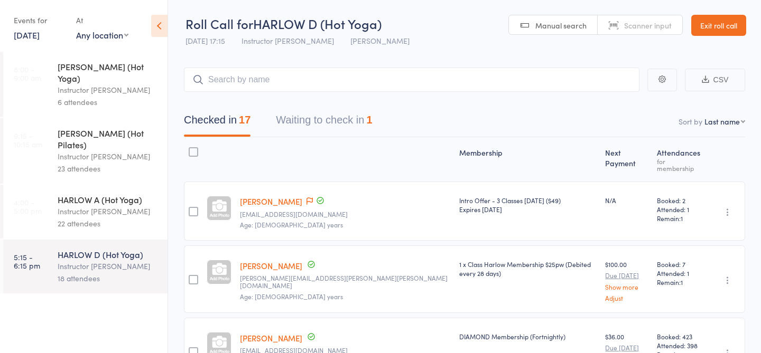
click at [40, 36] on link "[DATE]" at bounding box center [27, 35] width 26 height 12
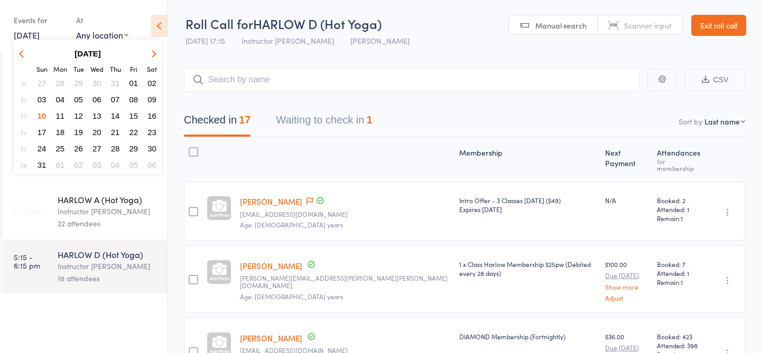
click at [63, 113] on span "11" at bounding box center [60, 115] width 9 height 9
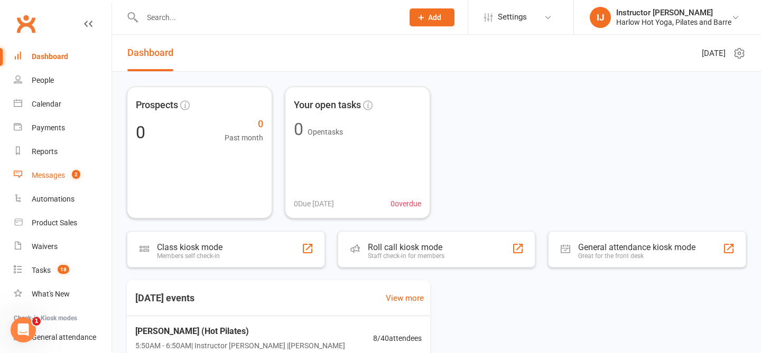
click at [66, 170] on link "Messages 2" at bounding box center [63, 176] width 98 height 24
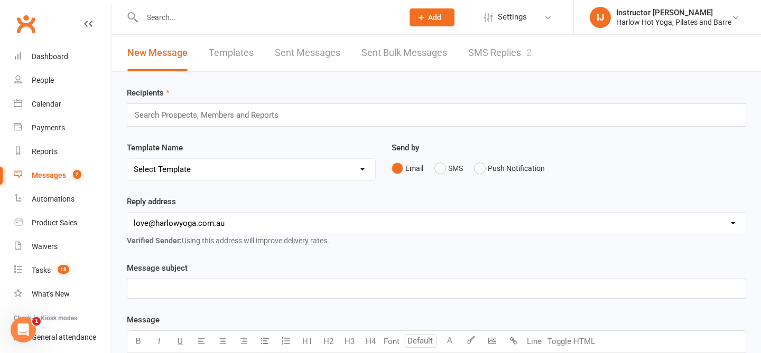
click at [505, 56] on link "SMS Replies 2" at bounding box center [499, 53] width 63 height 36
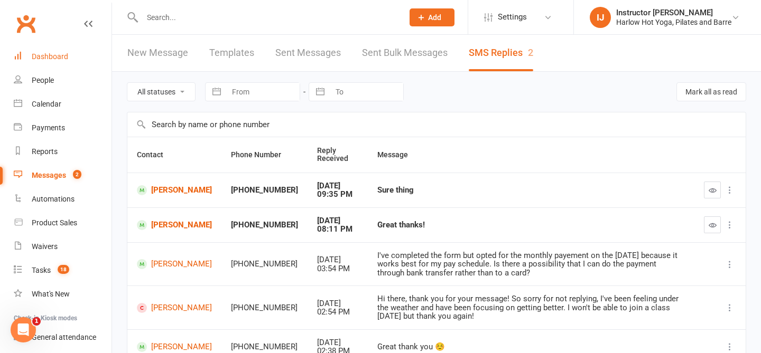
click at [42, 52] on link "Dashboard" at bounding box center [63, 57] width 98 height 24
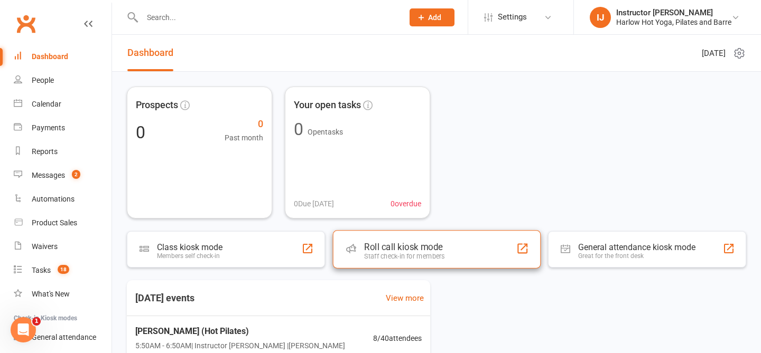
click at [450, 265] on div "Roll call kiosk mode Staff check-in for members" at bounding box center [436, 249] width 208 height 38
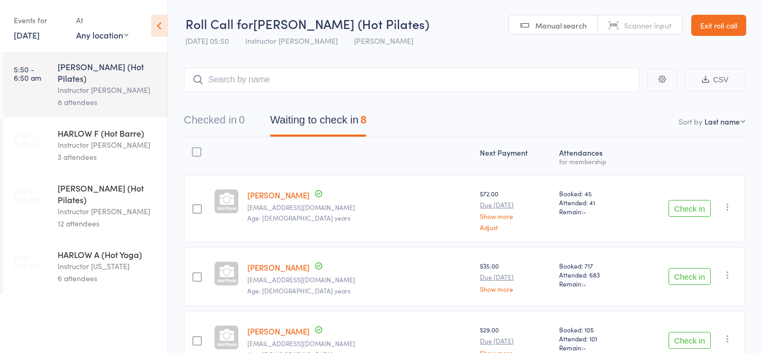
click at [29, 35] on link "[DATE]" at bounding box center [27, 35] width 26 height 12
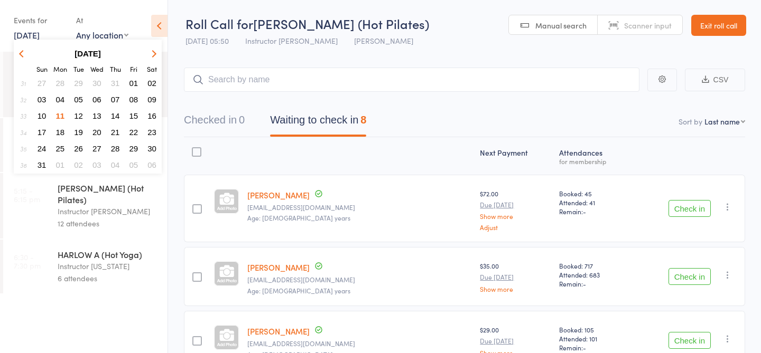
click at [85, 119] on button "12" at bounding box center [78, 116] width 16 height 14
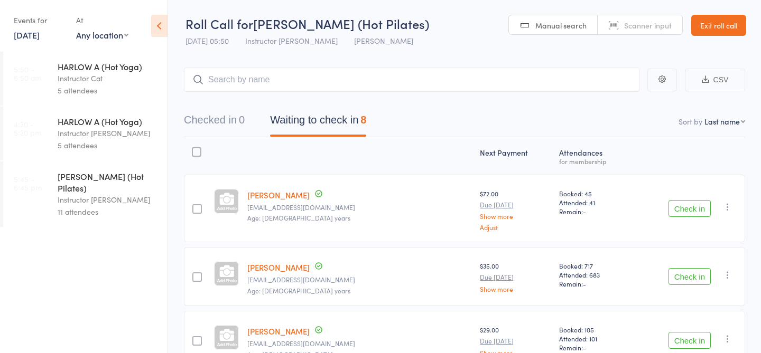
click at [32, 34] on link "[DATE]" at bounding box center [27, 35] width 26 height 12
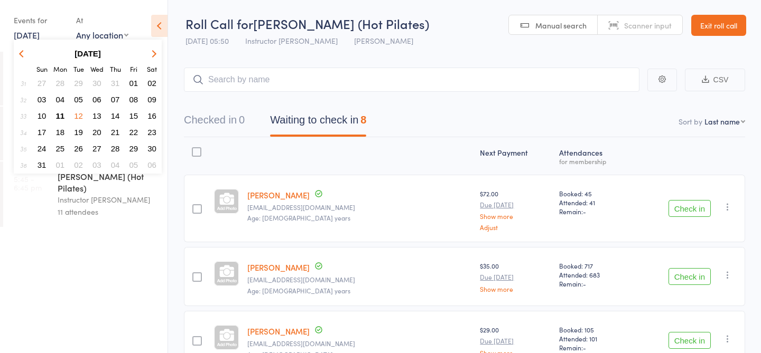
click at [154, 97] on span "09" at bounding box center [151, 99] width 9 height 9
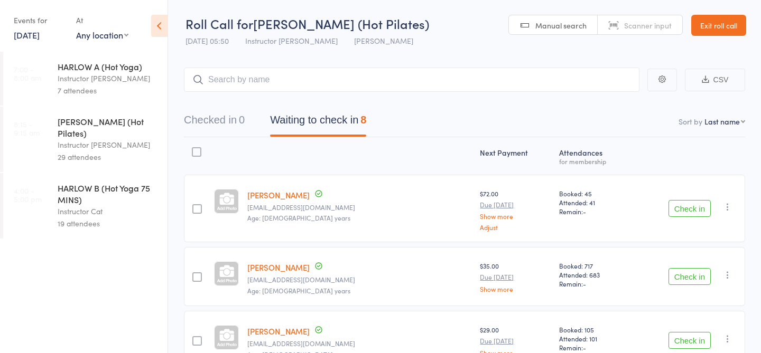
click at [119, 116] on div "HARLOW C (Hot Pilates)" at bounding box center [108, 127] width 101 height 23
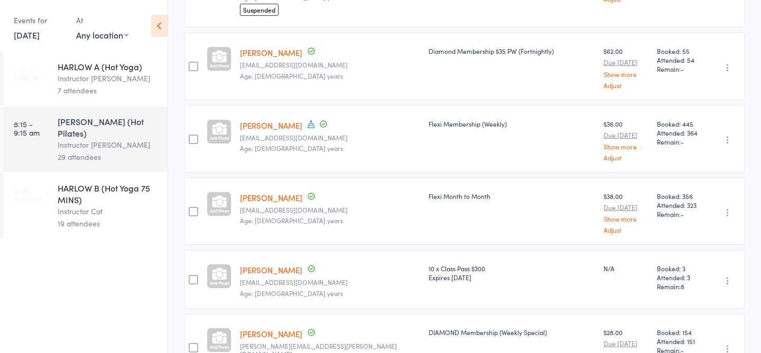
scroll to position [1532, 0]
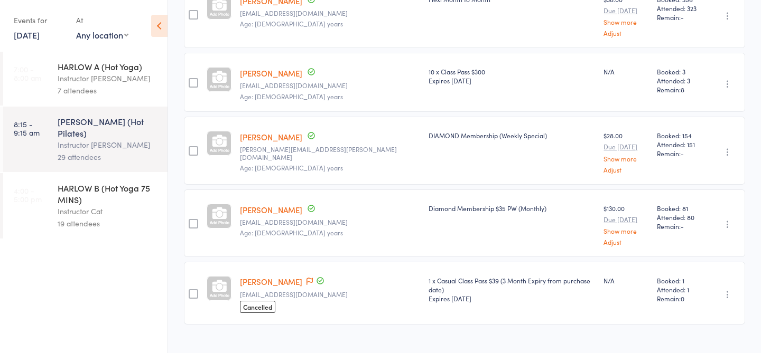
click at [31, 35] on link "9 Aug, 2025" at bounding box center [27, 35] width 26 height 12
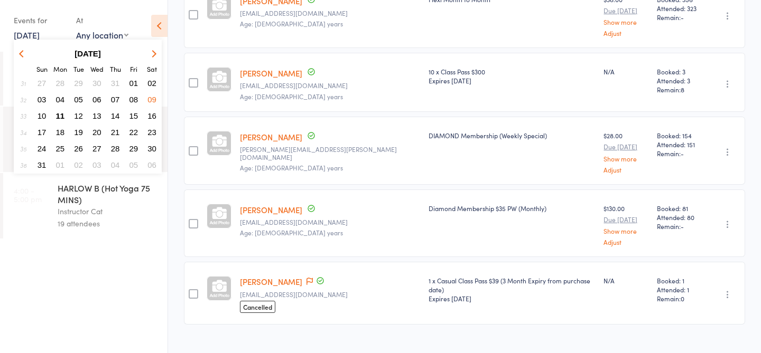
click at [61, 114] on span "11" at bounding box center [60, 115] width 9 height 9
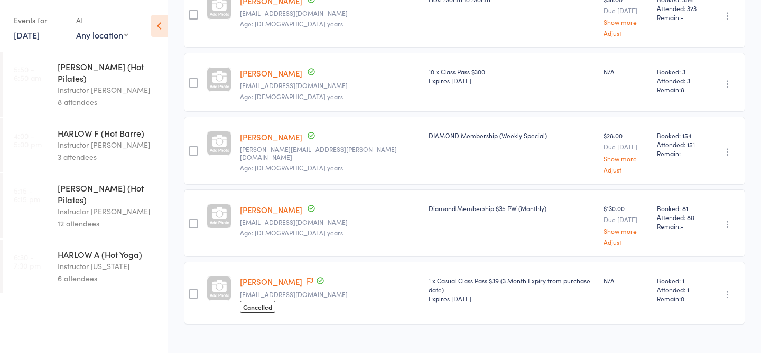
click at [101, 84] on div "Instructor [PERSON_NAME]" at bounding box center [108, 90] width 101 height 12
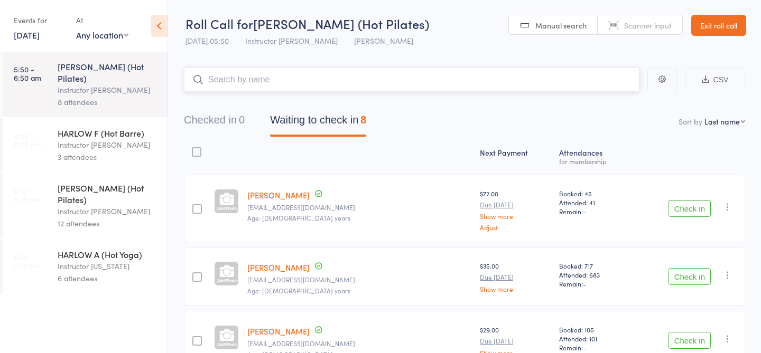
click at [276, 78] on input "search" at bounding box center [411, 80] width 455 height 24
type input "20231"
click at [612, 104] on link "Check in" at bounding box center [610, 102] width 38 height 16
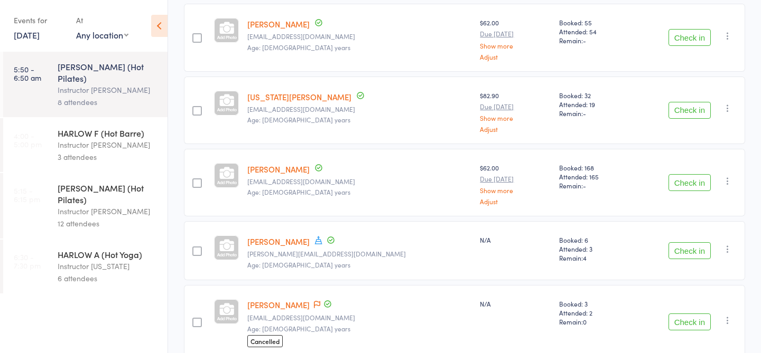
scroll to position [359, 0]
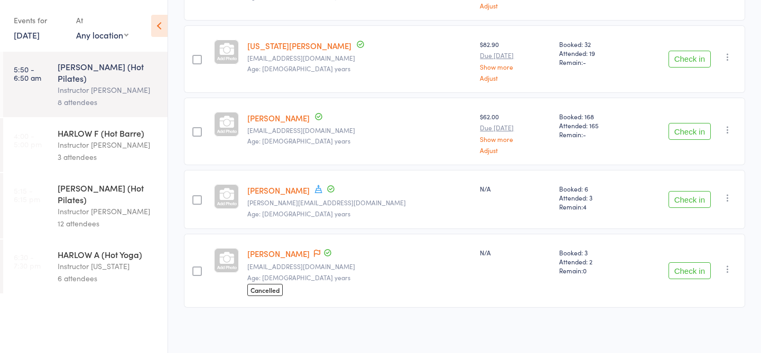
click at [300, 253] on link "Klayten Smith" at bounding box center [278, 253] width 62 height 11
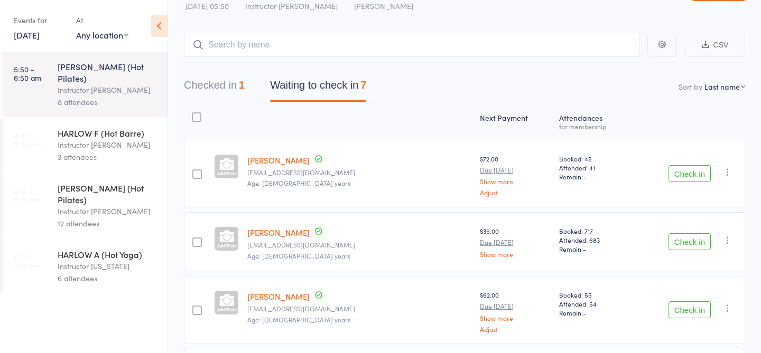
scroll to position [0, 0]
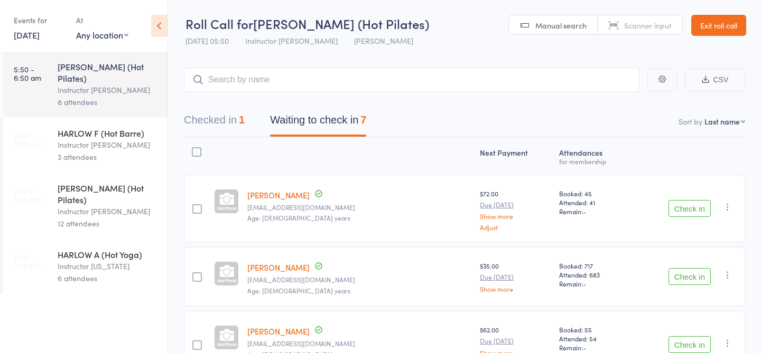
click at [40, 31] on link "11 Aug, 2025" at bounding box center [27, 35] width 26 height 12
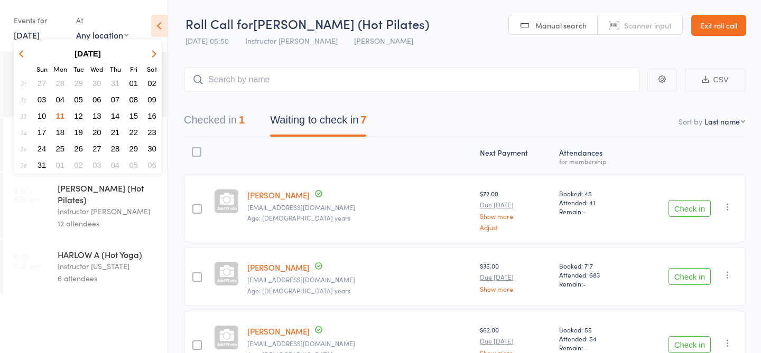
click at [78, 115] on span "12" at bounding box center [78, 115] width 9 height 9
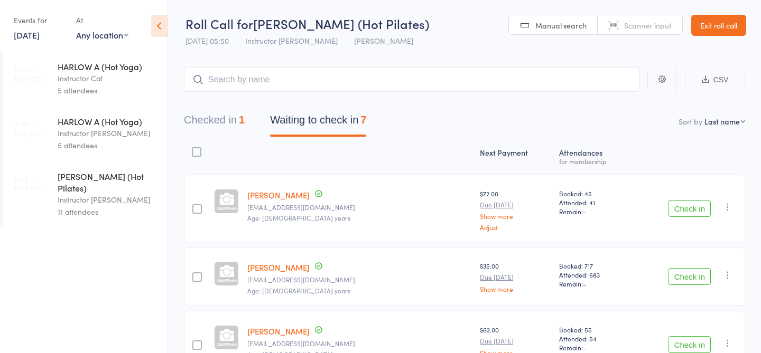
click at [135, 206] on div "11 attendees" at bounding box center [108, 212] width 101 height 12
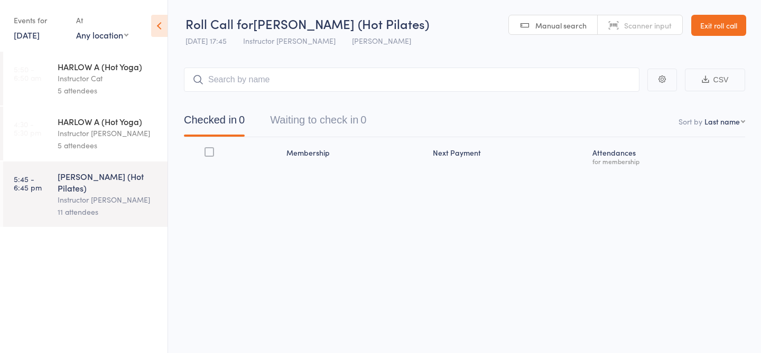
click at [135, 141] on div "5 attendees" at bounding box center [108, 145] width 101 height 12
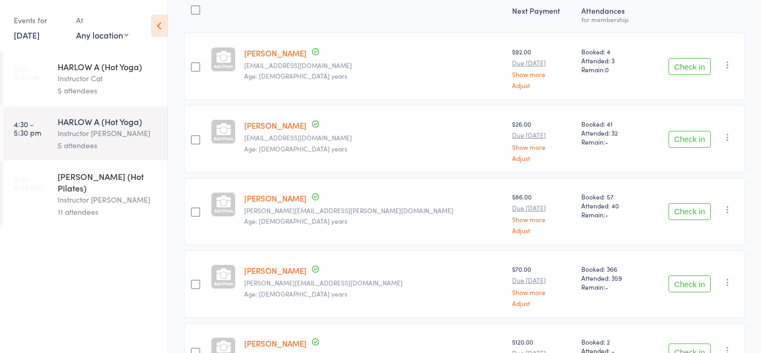
scroll to position [217, 0]
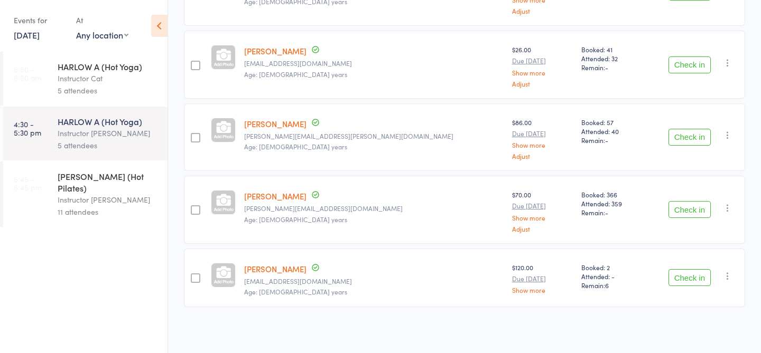
click at [152, 194] on div "Instructor [PERSON_NAME]" at bounding box center [108, 200] width 101 height 12
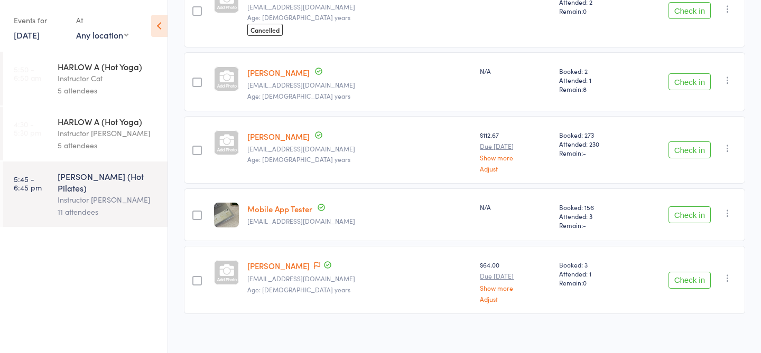
scroll to position [630, 0]
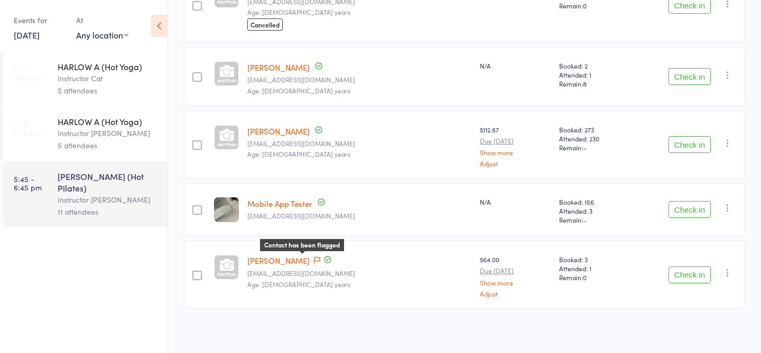
click at [314, 257] on icon at bounding box center [317, 260] width 6 height 7
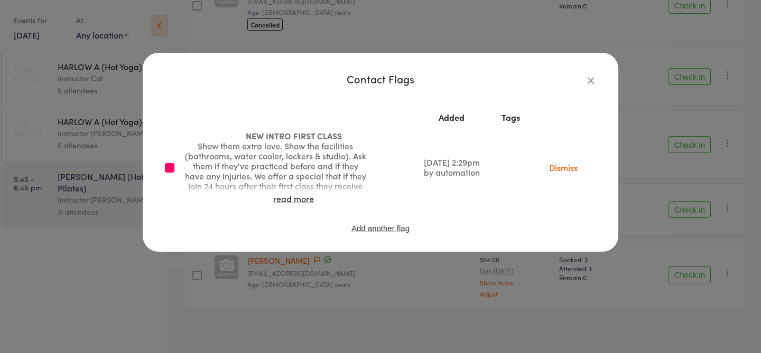
click at [592, 81] on icon "button" at bounding box center [591, 80] width 12 height 12
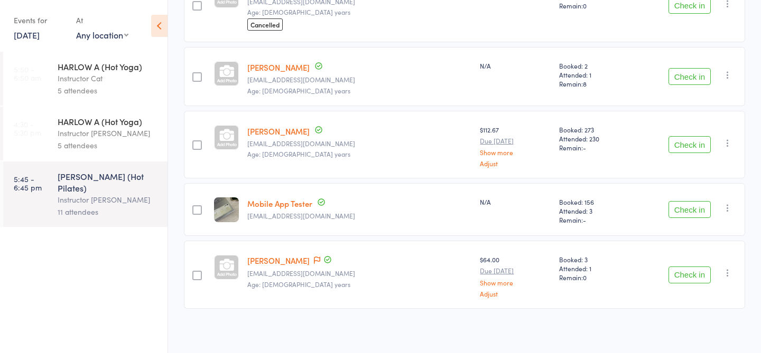
click at [273, 258] on link "Emily Toniotti" at bounding box center [278, 260] width 62 height 11
click at [40, 38] on link "12 Aug, 2025" at bounding box center [27, 35] width 26 height 12
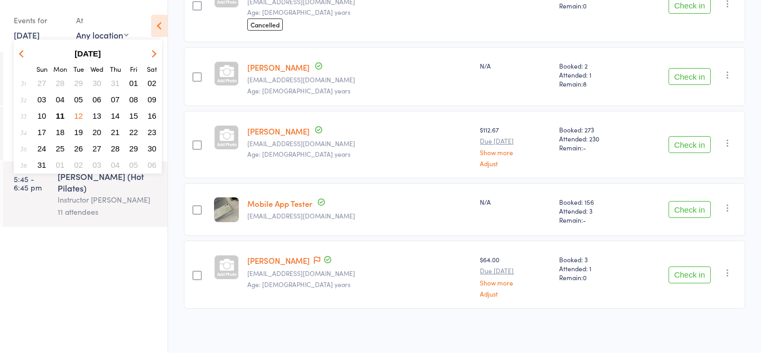
click at [61, 116] on span "11" at bounding box center [60, 115] width 9 height 9
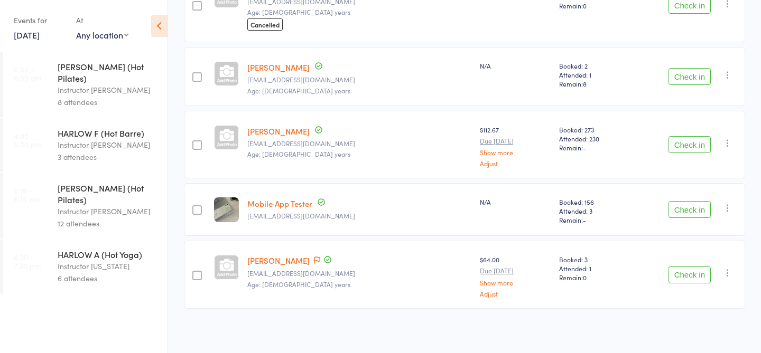
click at [107, 84] on div "Instructor [PERSON_NAME]" at bounding box center [108, 90] width 101 height 12
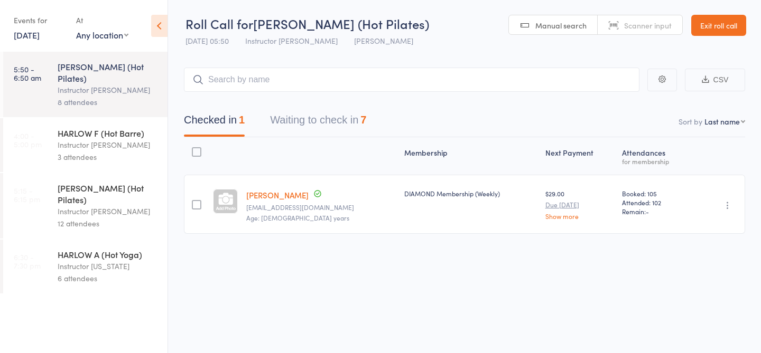
click at [320, 89] on input "search" at bounding box center [411, 80] width 455 height 24
type input "20260"
click at [609, 100] on link "Check in" at bounding box center [610, 102] width 38 height 16
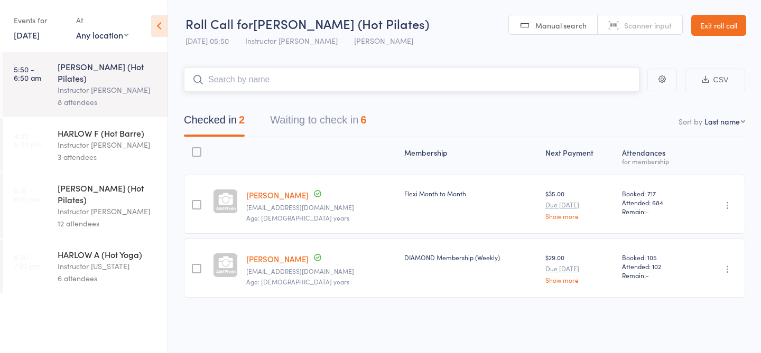
click at [366, 109] on button "Waiting to check in 6" at bounding box center [318, 123] width 96 height 28
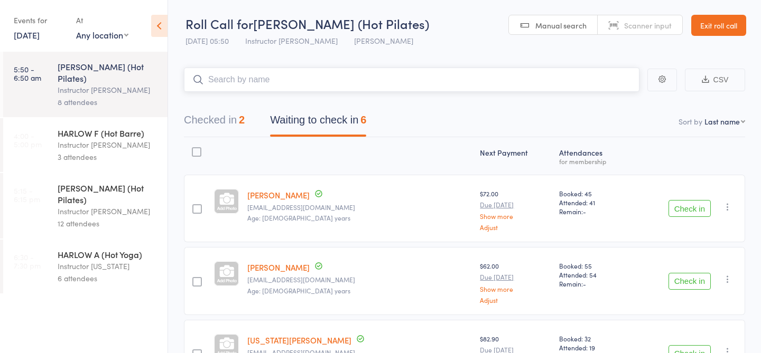
click at [243, 81] on input "search" at bounding box center [411, 80] width 455 height 24
type input "23007"
click at [613, 105] on link "Check in" at bounding box center [610, 102] width 38 height 16
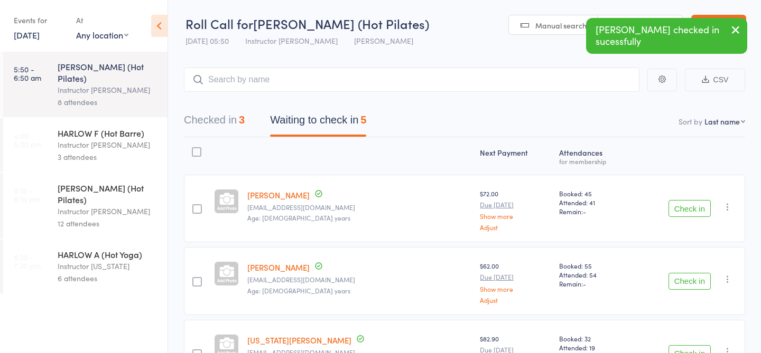
click at [738, 27] on icon "button" at bounding box center [735, 29] width 13 height 13
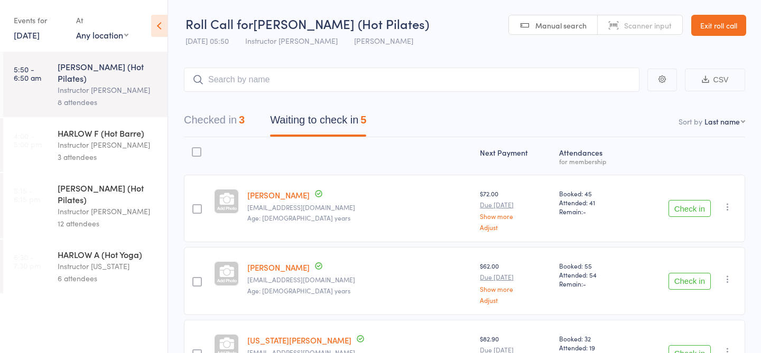
click at [236, 117] on button "Checked in 3" at bounding box center [214, 123] width 61 height 28
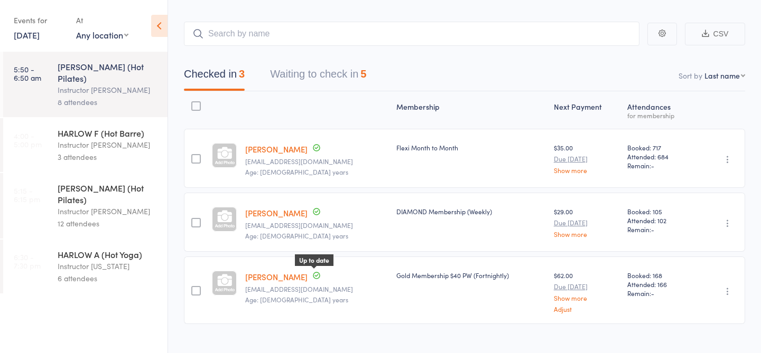
scroll to position [63, 0]
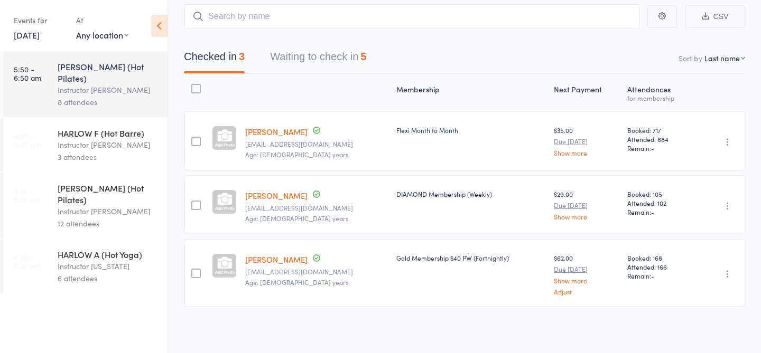
click at [359, 53] on button "Waiting to check in 5" at bounding box center [318, 59] width 96 height 28
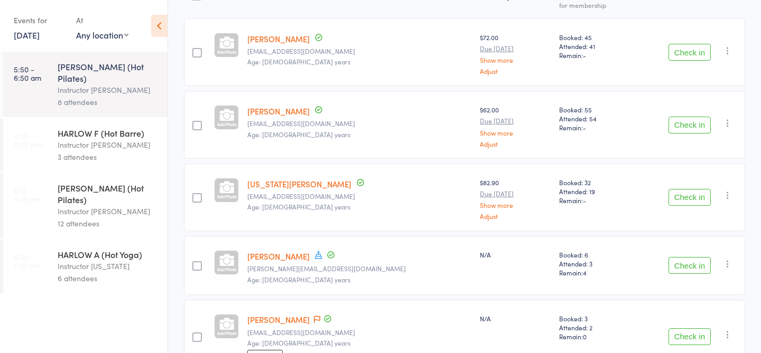
scroll to position [223, 0]
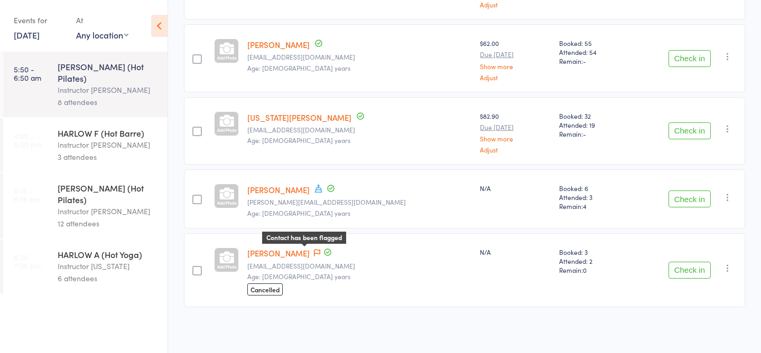
click at [314, 253] on icon at bounding box center [317, 252] width 6 height 7
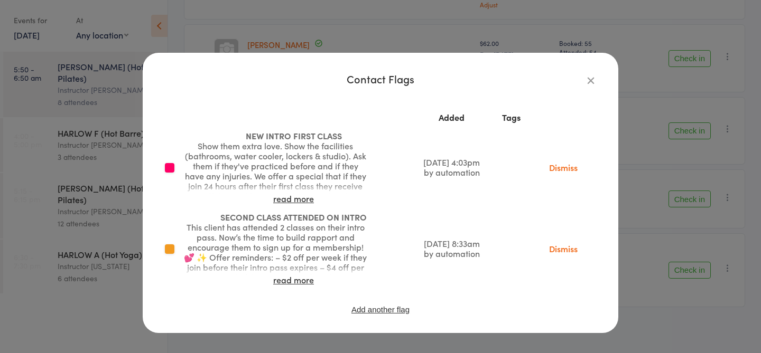
click at [596, 77] on icon "button" at bounding box center [591, 80] width 12 height 12
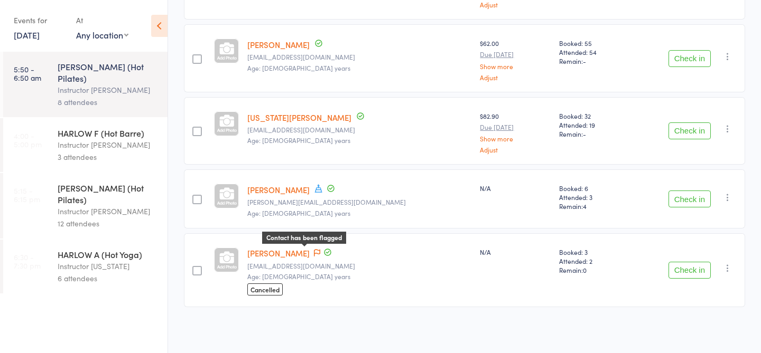
scroll to position [0, 0]
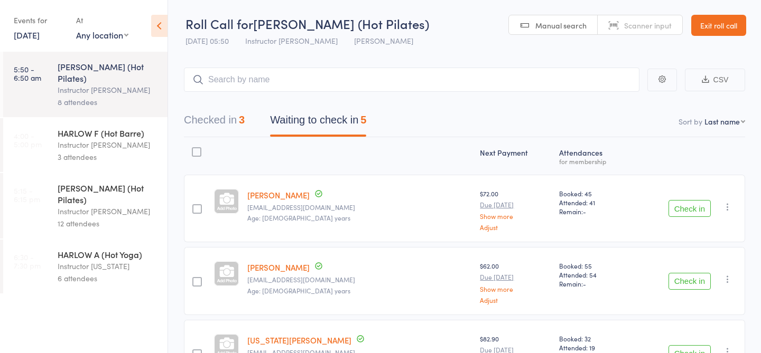
click at [119, 139] on div "Instructor Liliana" at bounding box center [108, 145] width 101 height 12
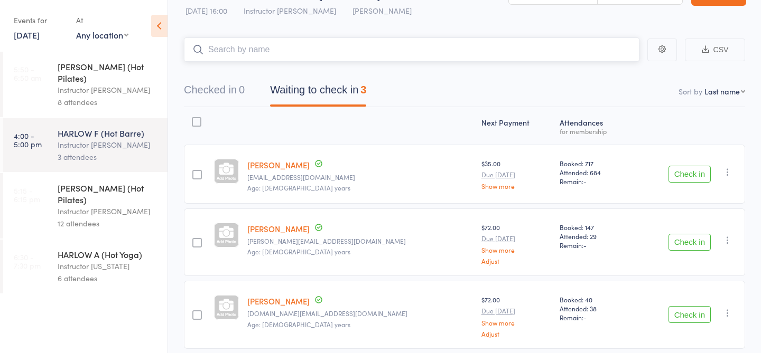
scroll to position [33, 0]
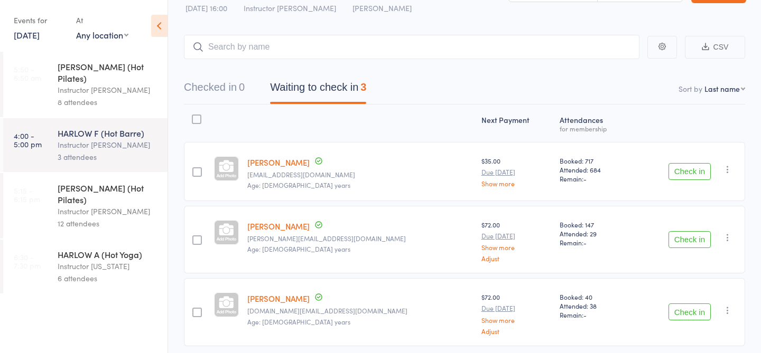
click at [132, 182] on div "HARLOW C (Hot Pilates)" at bounding box center [108, 193] width 101 height 23
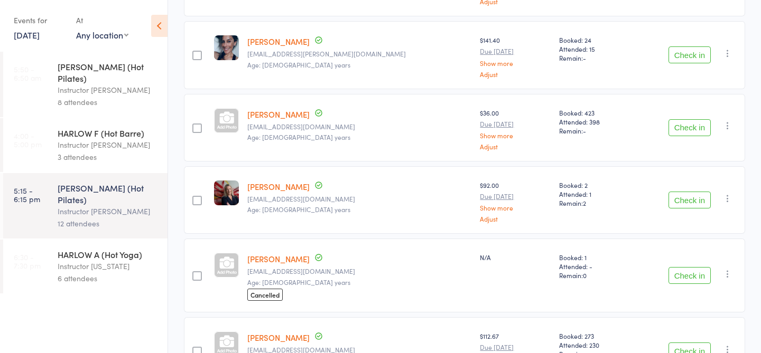
scroll to position [375, 0]
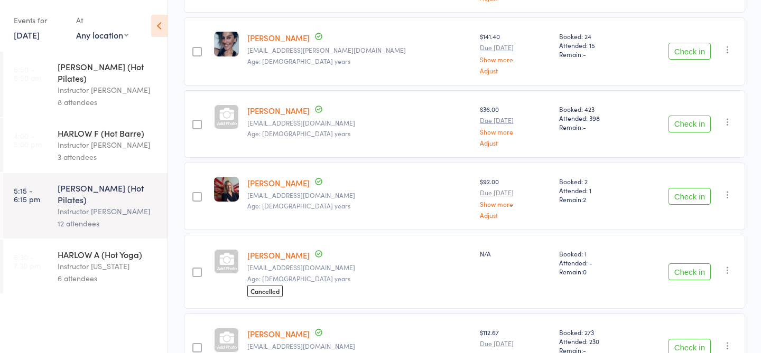
click at [40, 36] on link "11 Aug, 2025" at bounding box center [27, 35] width 26 height 12
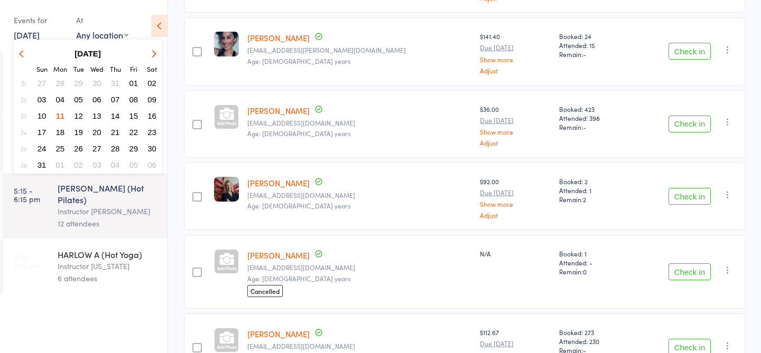
click at [69, 314] on ul "5:50 - 6:50 am HARLOW C (Hot Pilates) Instructor Jess 8 attendees 4:00 - 5:00 p…" at bounding box center [83, 203] width 167 height 302
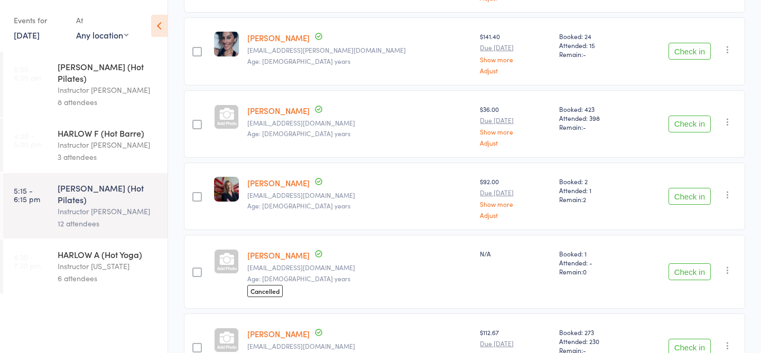
click at [123, 84] on div "Instructor [PERSON_NAME]" at bounding box center [108, 90] width 101 height 12
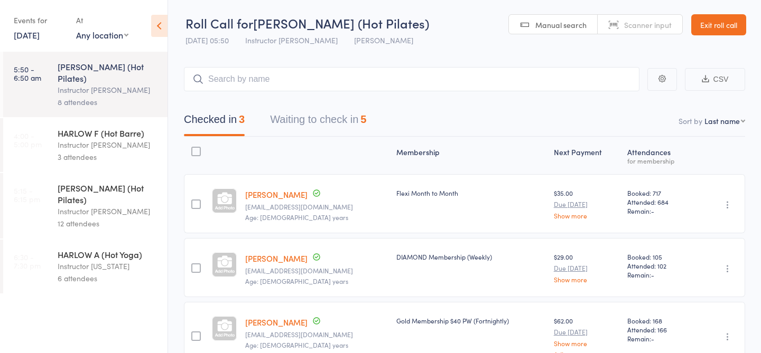
click at [320, 81] on input "search" at bounding box center [411, 79] width 455 height 24
type input "23459"
click at [613, 104] on link "Check in" at bounding box center [610, 102] width 38 height 16
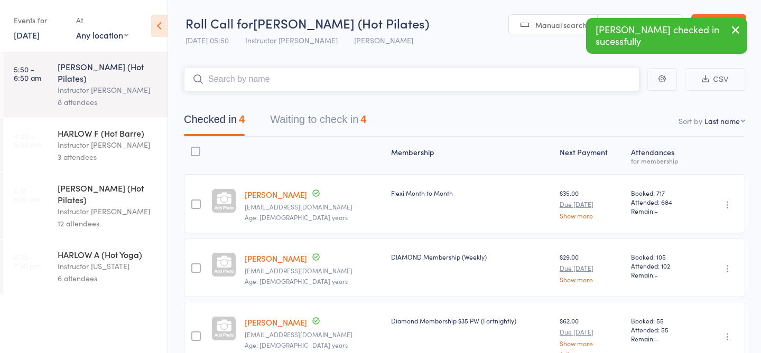
click at [342, 127] on button "Waiting to check in 4" at bounding box center [318, 122] width 96 height 28
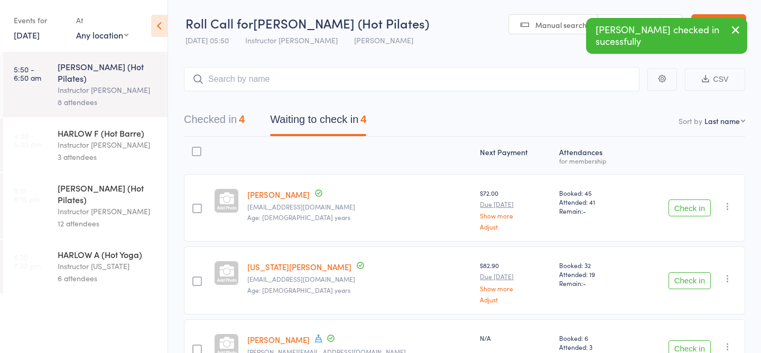
click at [737, 32] on icon "button" at bounding box center [735, 29] width 13 height 13
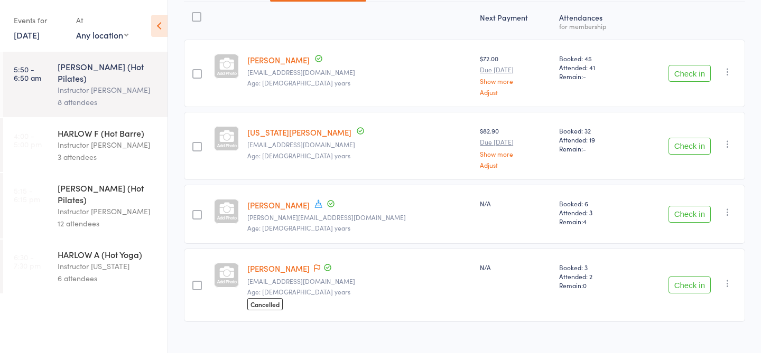
scroll to position [138, 0]
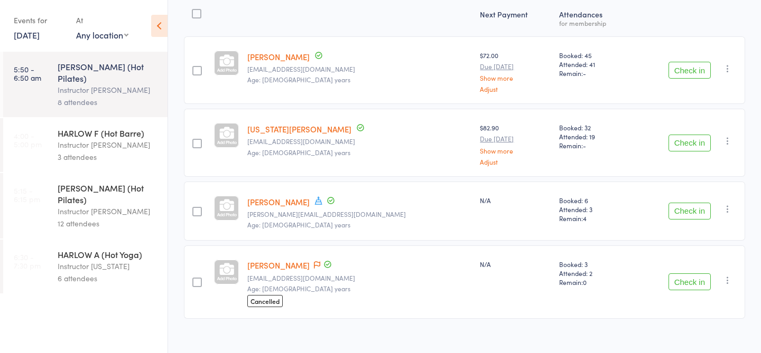
click at [291, 200] on link "Belinda Sirio" at bounding box center [278, 202] width 62 height 11
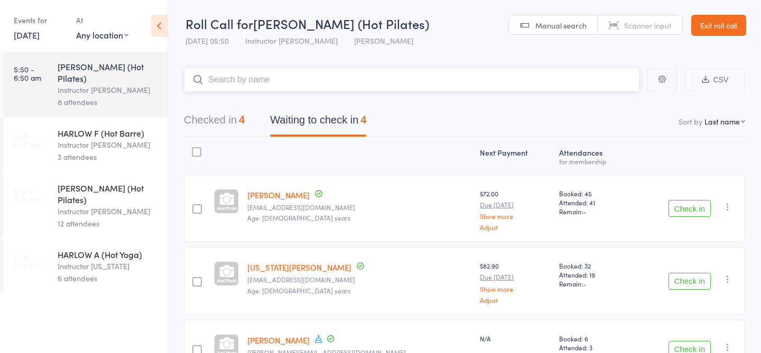
click at [304, 80] on input "search" at bounding box center [411, 80] width 455 height 24
type input "23765"
click at [601, 107] on link "Check in" at bounding box center [610, 102] width 38 height 16
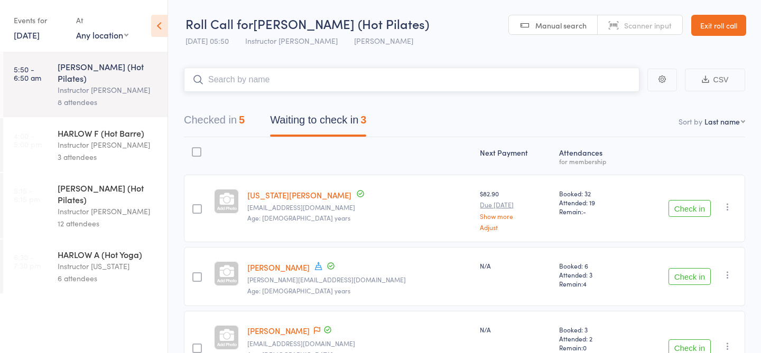
click at [444, 71] on input "search" at bounding box center [411, 80] width 455 height 24
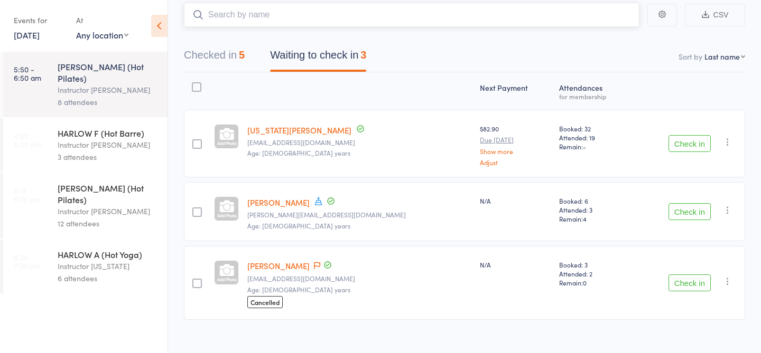
scroll to position [53, 0]
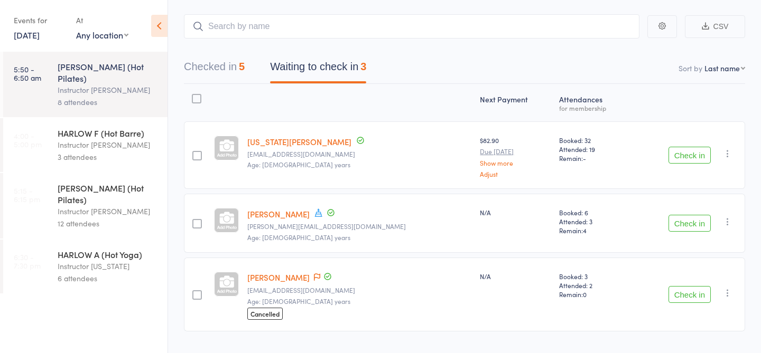
click at [32, 35] on link "11 Aug, 2025" at bounding box center [27, 35] width 26 height 12
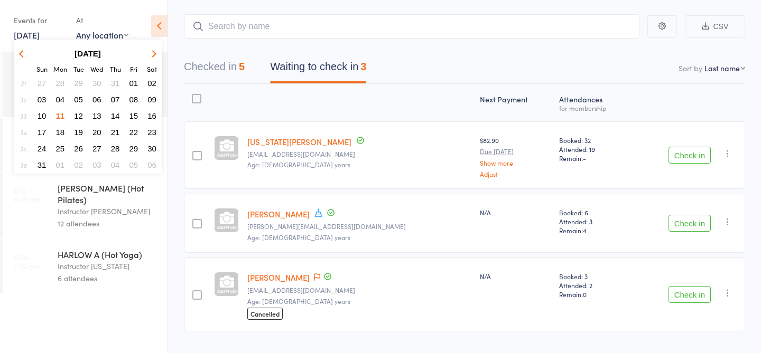
click at [43, 118] on span "10" at bounding box center [42, 115] width 9 height 9
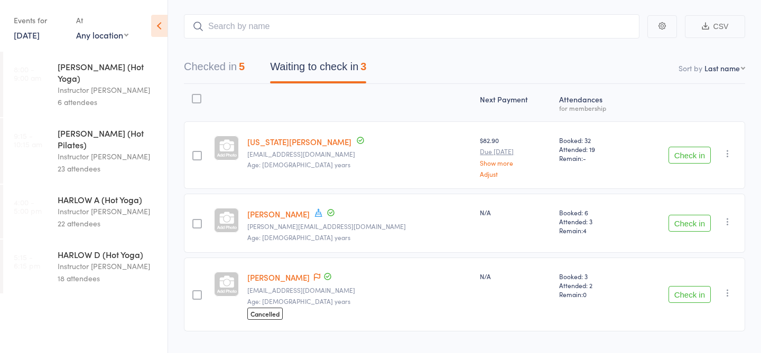
click at [100, 218] on div "22 attendees" at bounding box center [108, 224] width 101 height 12
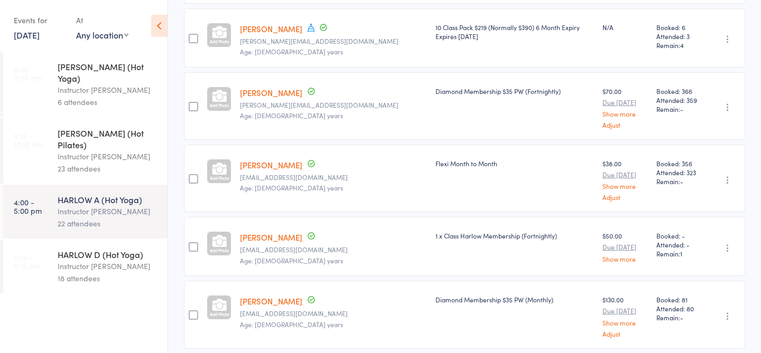
scroll to position [1307, 0]
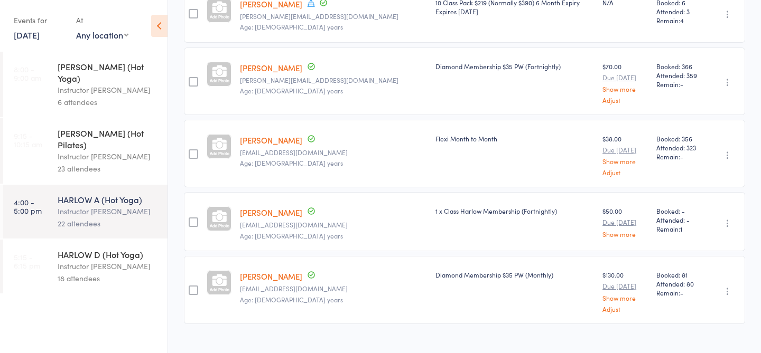
click at [130, 260] on div "Instructor [PERSON_NAME]" at bounding box center [108, 266] width 101 height 12
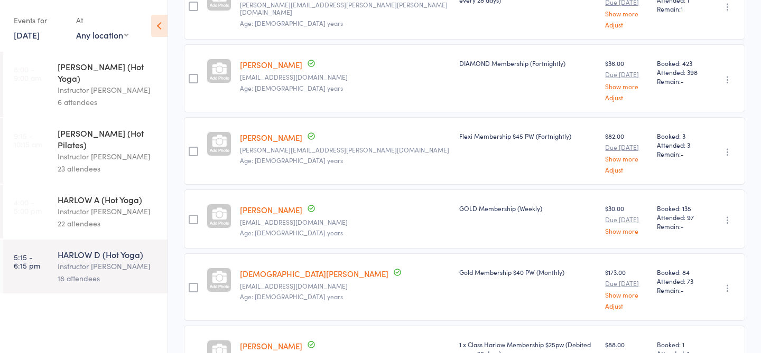
scroll to position [283, 0]
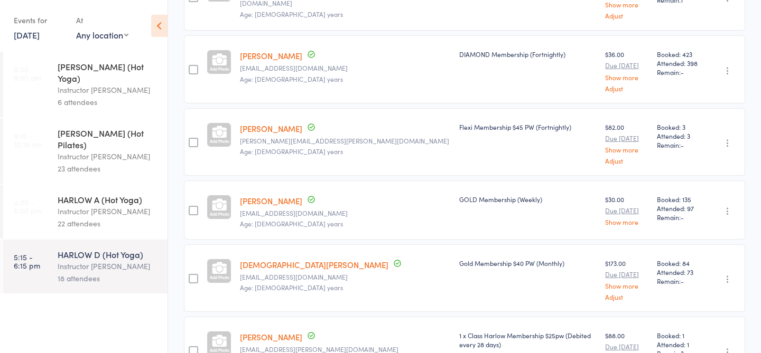
click at [18, 37] on link "10 Aug, 2025" at bounding box center [27, 35] width 26 height 12
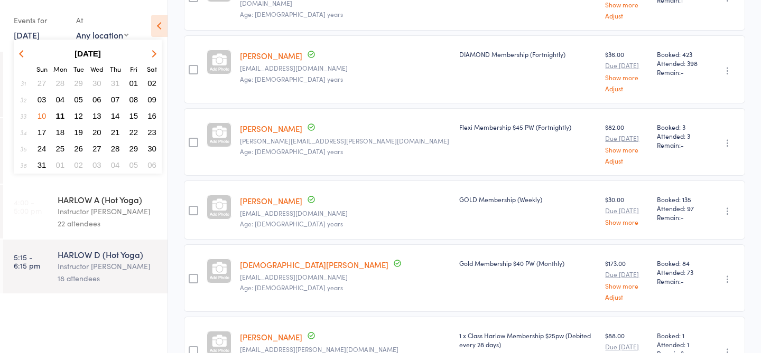
click at [63, 114] on span "11" at bounding box center [60, 115] width 9 height 9
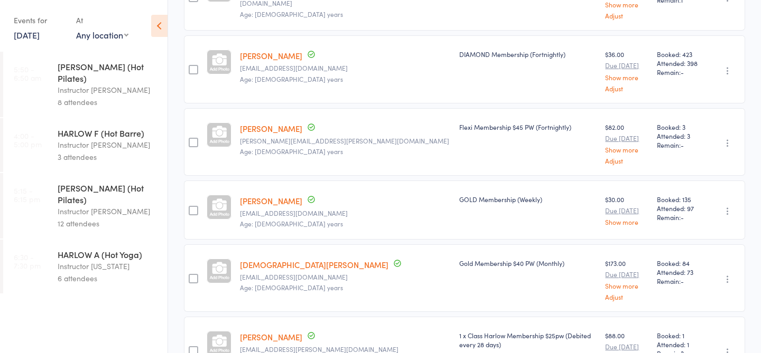
click at [118, 84] on div "Instructor [PERSON_NAME]" at bounding box center [108, 90] width 101 height 12
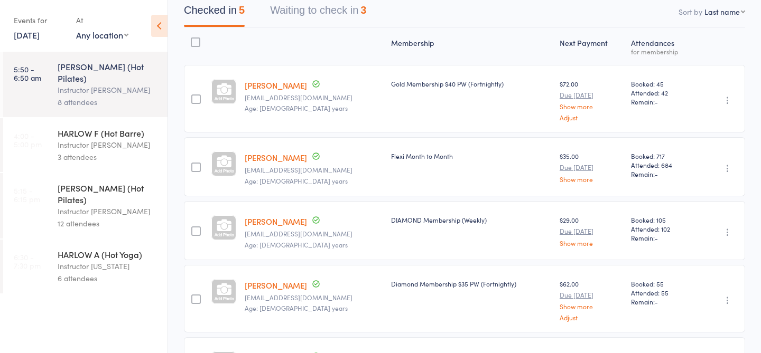
scroll to position [60, 0]
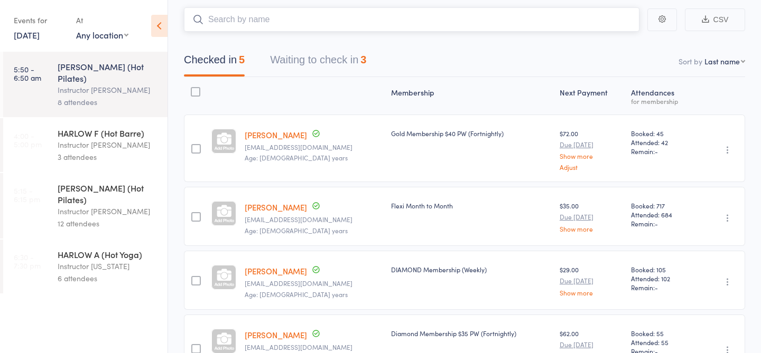
click at [336, 58] on button "Waiting to check in 3" at bounding box center [318, 63] width 96 height 28
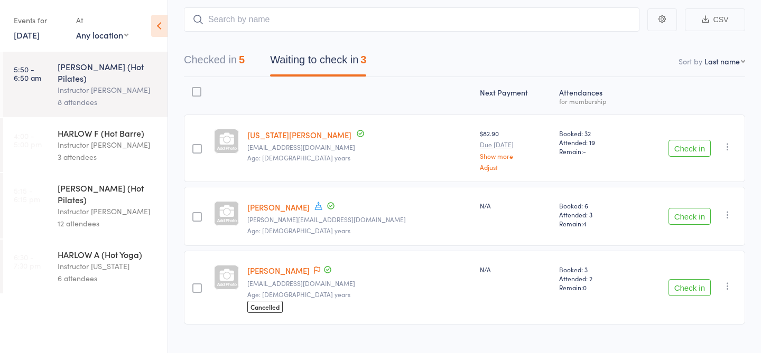
click at [687, 288] on button "Check in" at bounding box center [689, 287] width 42 height 17
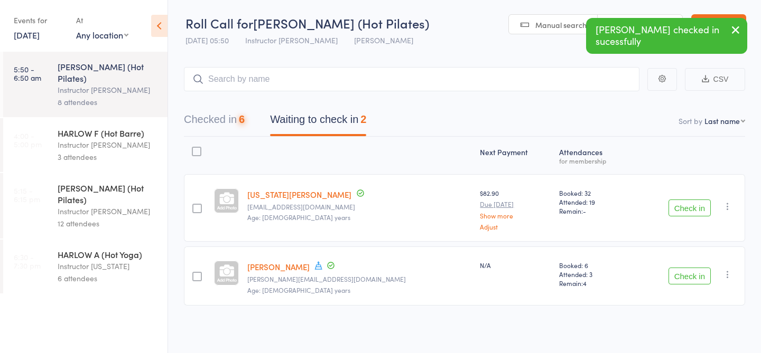
scroll to position [1, 0]
click at [733, 31] on icon "button" at bounding box center [735, 29] width 13 height 13
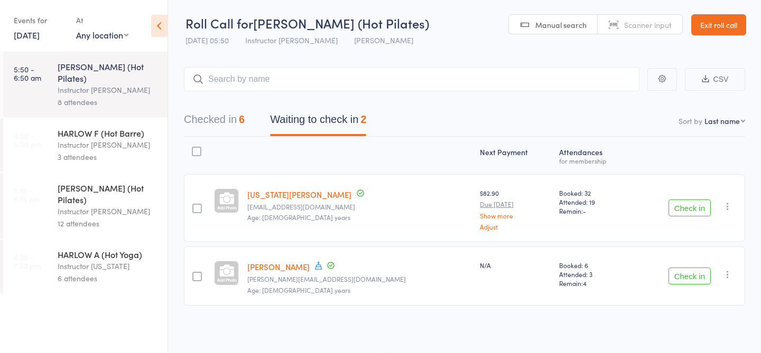
click at [184, 121] on button "Checked in 6" at bounding box center [214, 122] width 61 height 28
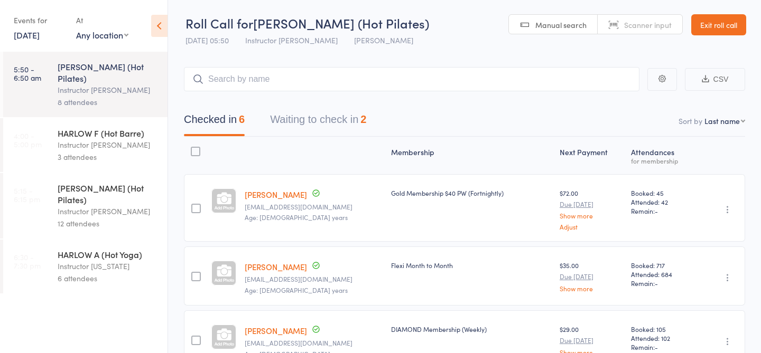
click at [301, 123] on button "Waiting to check in 2" at bounding box center [318, 122] width 96 height 28
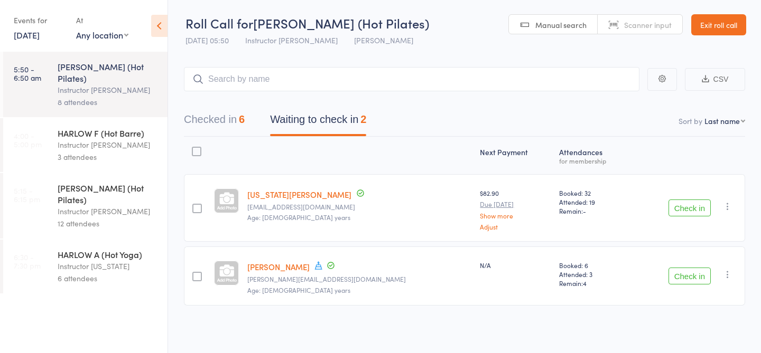
click at [211, 118] on button "Checked in 6" at bounding box center [214, 122] width 61 height 28
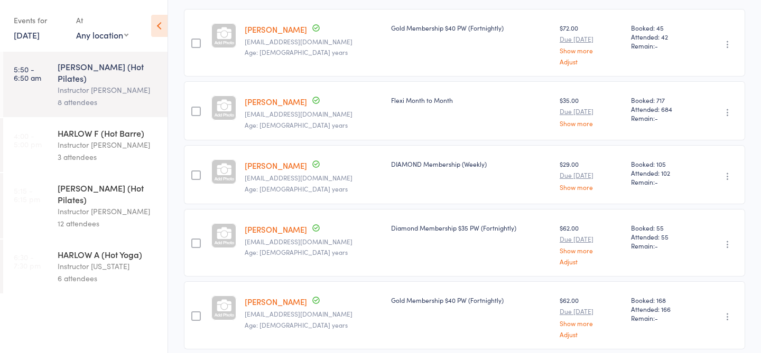
scroll to position [286, 0]
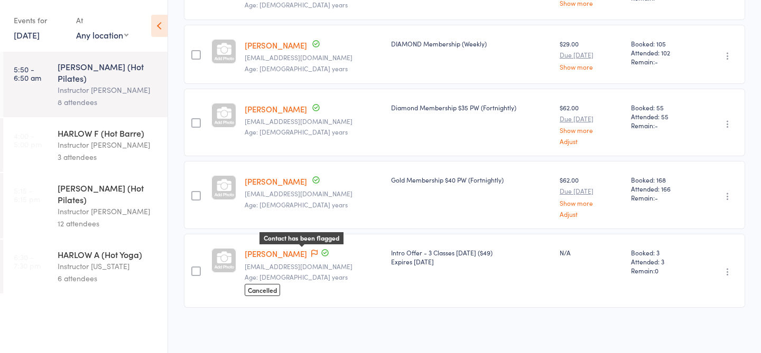
click at [311, 251] on icon at bounding box center [314, 253] width 6 height 7
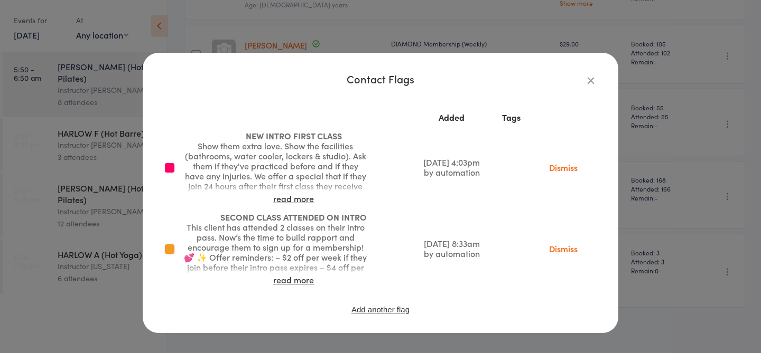
click at [589, 82] on icon "button" at bounding box center [591, 80] width 12 height 12
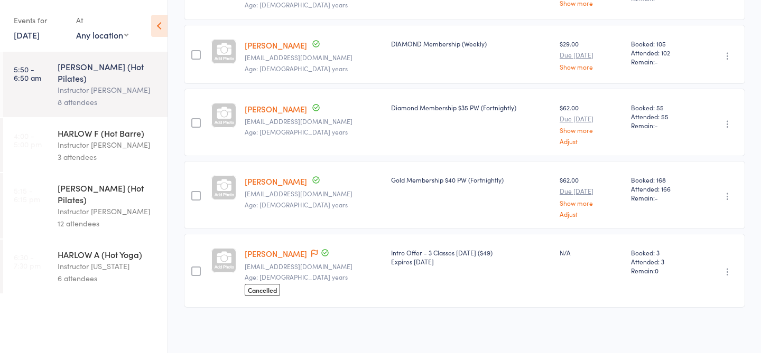
click at [40, 35] on link "11 Aug, 2025" at bounding box center [27, 35] width 26 height 12
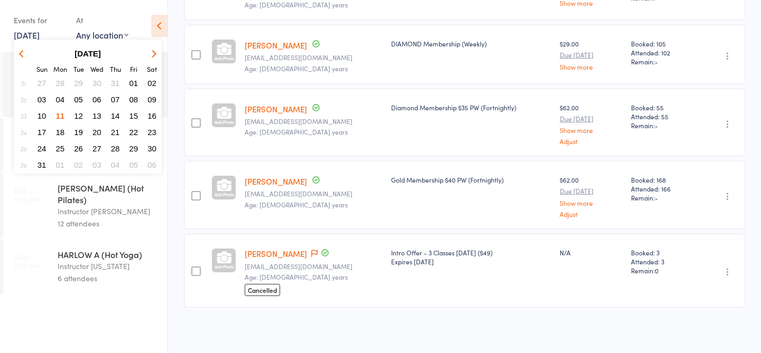
click at [134, 101] on span "08" at bounding box center [133, 99] width 9 height 9
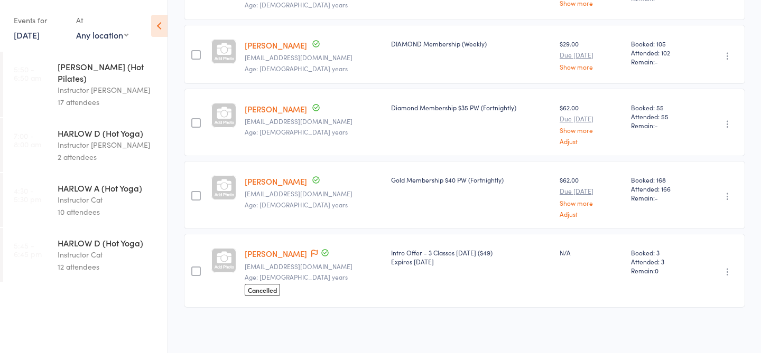
click at [98, 194] on div "Instructor Cat" at bounding box center [108, 200] width 101 height 12
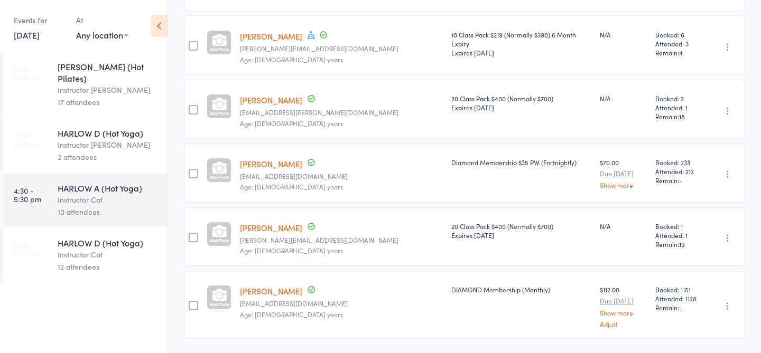
scroll to position [391, 0]
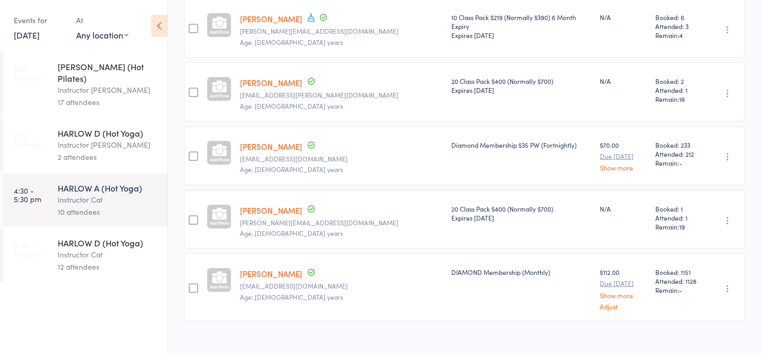
click at [23, 34] on link "8 Aug, 2025" at bounding box center [27, 35] width 26 height 12
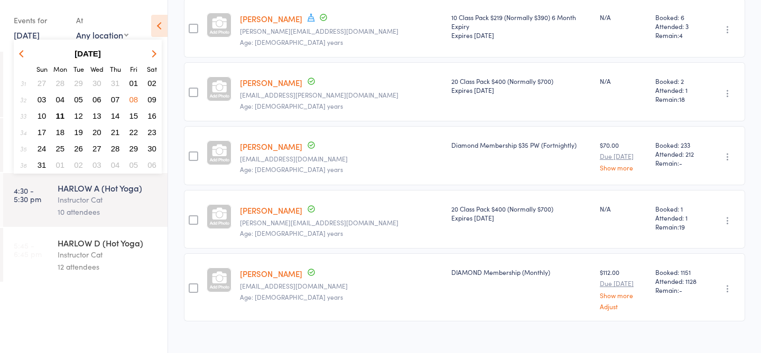
click at [149, 97] on span "09" at bounding box center [151, 99] width 9 height 9
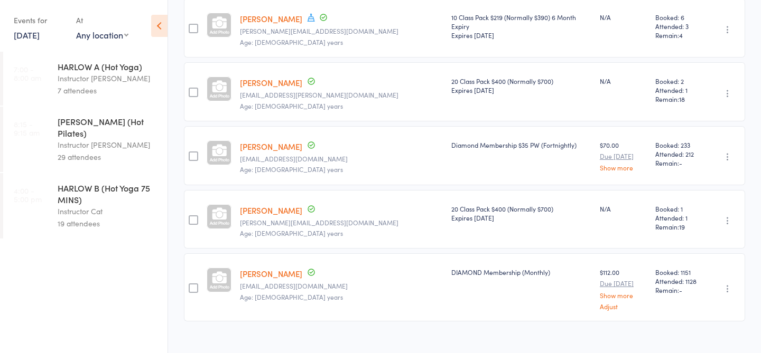
click at [140, 139] on div "Instructor Kaitlyn" at bounding box center [108, 145] width 101 height 12
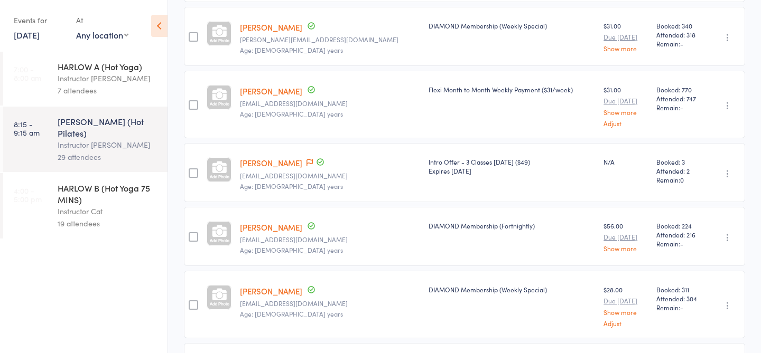
scroll to position [764, 0]
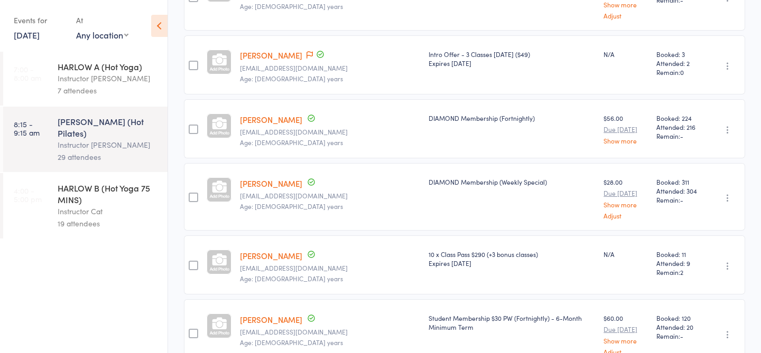
click at [267, 50] on link "[PERSON_NAME]" at bounding box center [271, 55] width 62 height 11
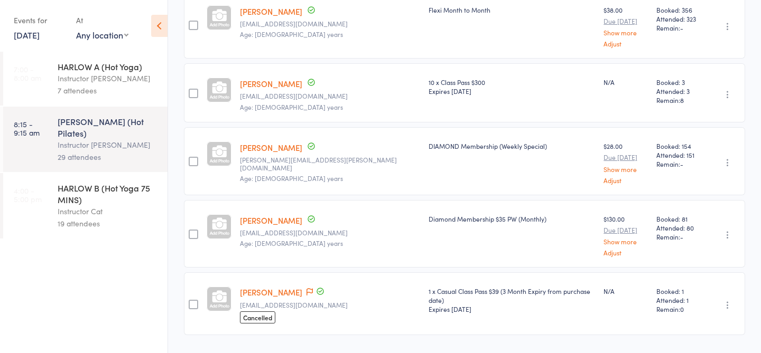
scroll to position [1532, 0]
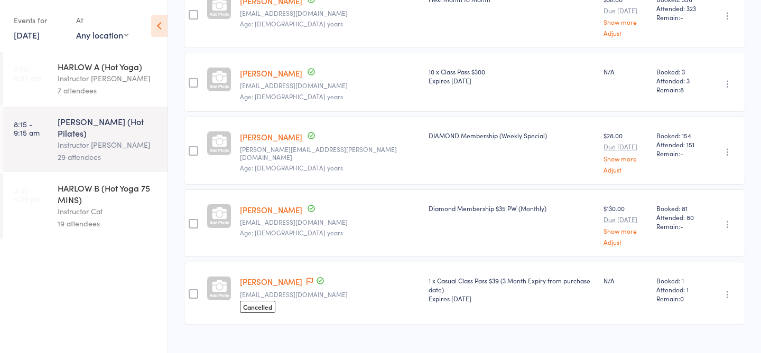
click at [21, 32] on link "9 Aug, 2025" at bounding box center [27, 35] width 26 height 12
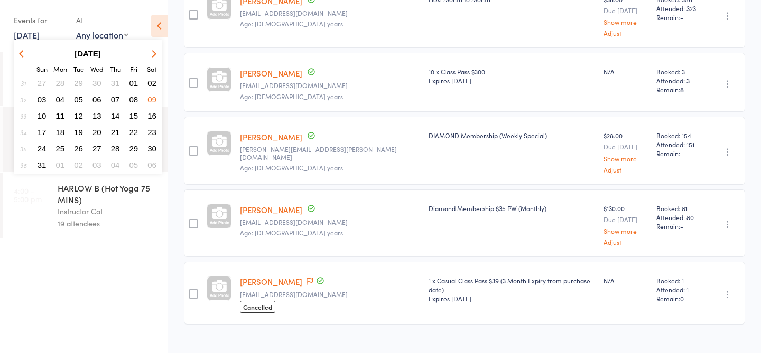
click at [60, 119] on span "11" at bounding box center [60, 115] width 9 height 9
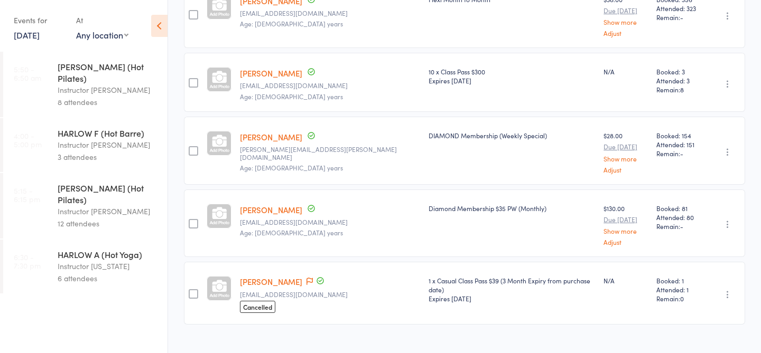
click at [109, 84] on div "Instructor [PERSON_NAME]" at bounding box center [108, 90] width 101 height 12
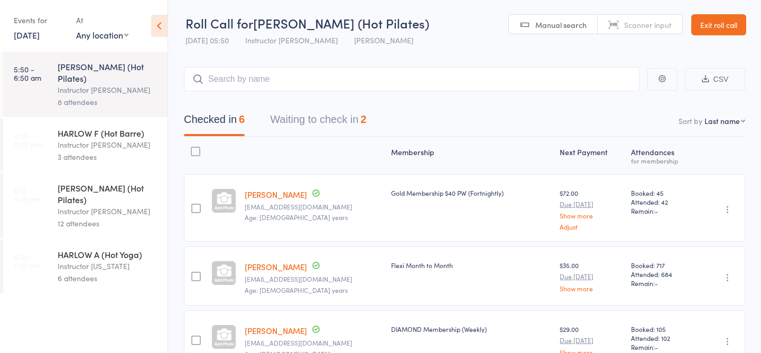
click at [334, 118] on button "Waiting to check in 2" at bounding box center [318, 122] width 96 height 28
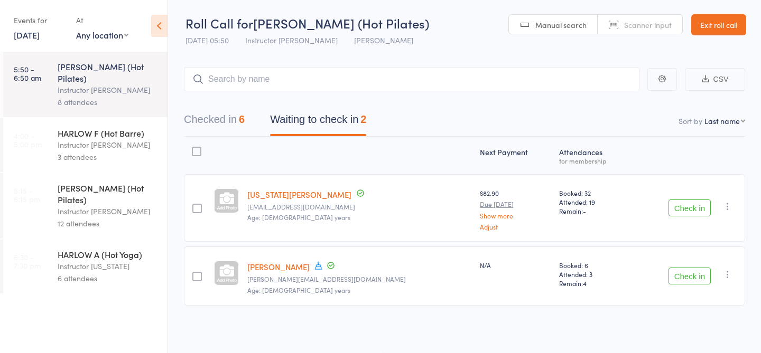
click at [364, 82] on input "search" at bounding box center [411, 79] width 455 height 24
type input "23752"
click at [617, 100] on link "Check in" at bounding box center [610, 102] width 38 height 16
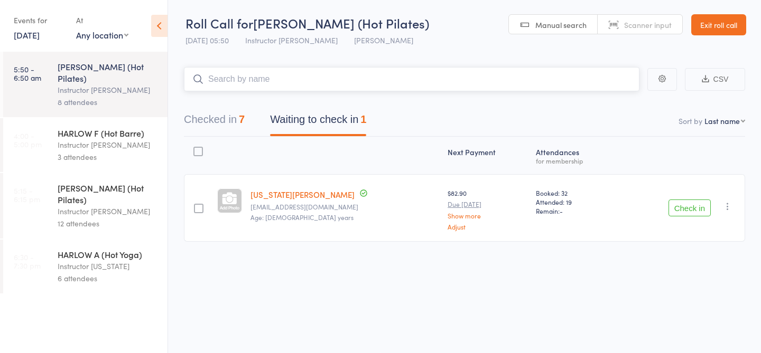
click at [216, 118] on button "Checked in 7" at bounding box center [214, 122] width 61 height 28
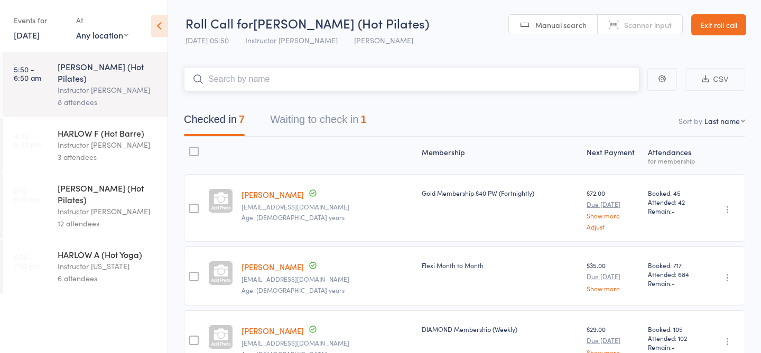
click at [347, 114] on button "Waiting to check in 1" at bounding box center [318, 122] width 96 height 28
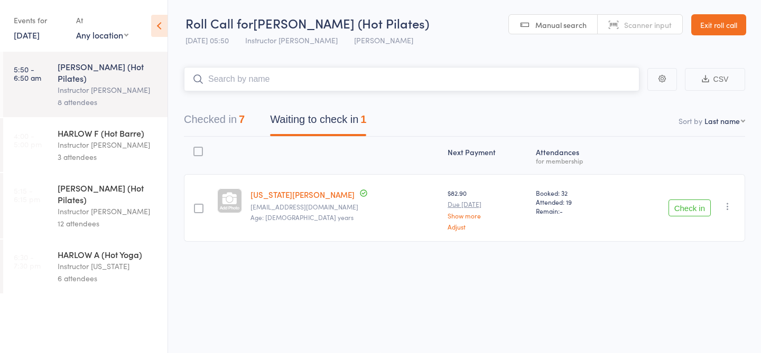
click at [340, 86] on input "search" at bounding box center [411, 79] width 455 height 24
click at [128, 260] on div "Instructor Georgia" at bounding box center [108, 266] width 101 height 12
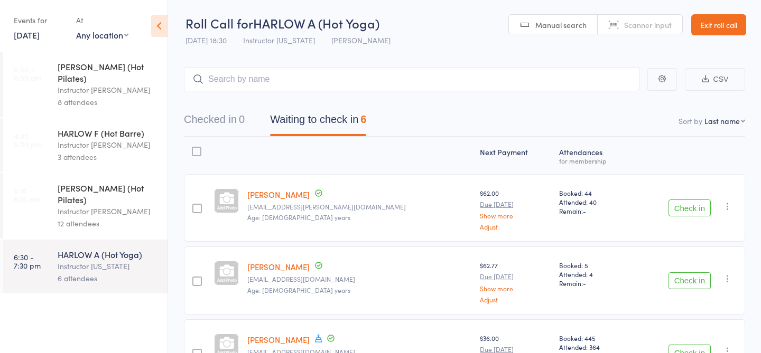
click at [128, 260] on div "Instructor Georgia" at bounding box center [108, 266] width 101 height 12
click at [113, 218] on div "12 attendees" at bounding box center [108, 224] width 101 height 12
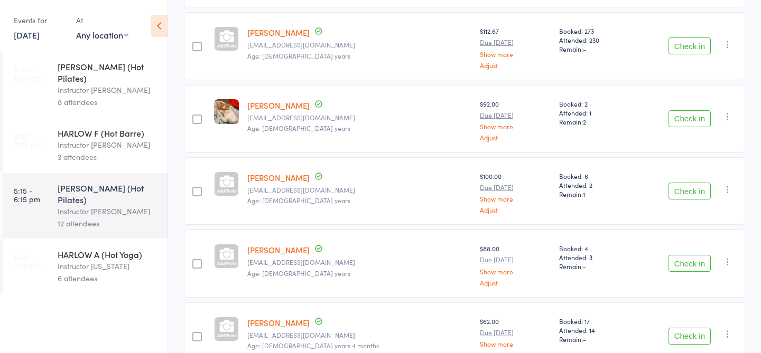
scroll to position [737, 0]
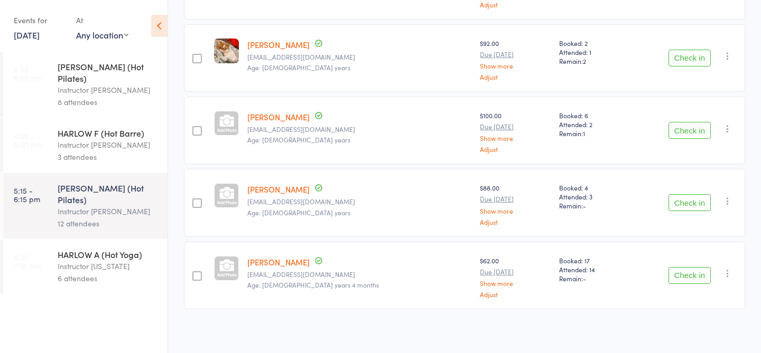
click at [140, 260] on div "Instructor Georgia" at bounding box center [108, 266] width 101 height 12
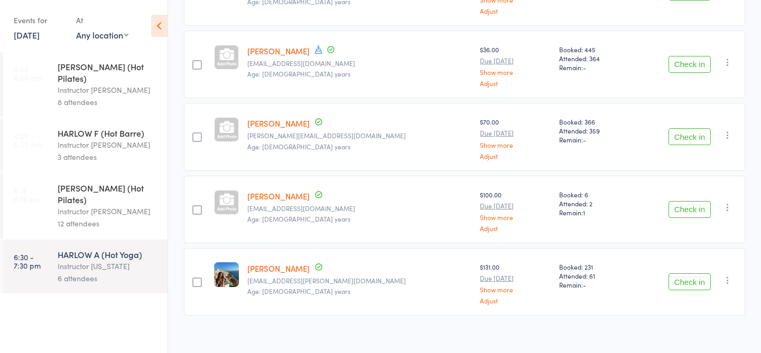
scroll to position [297, 0]
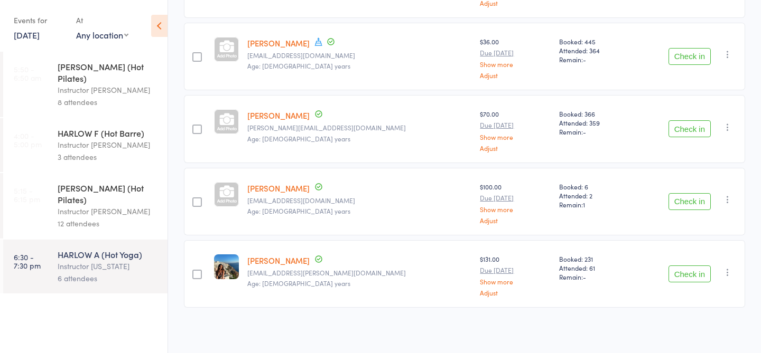
click at [72, 84] on div "Instructor [PERSON_NAME]" at bounding box center [108, 90] width 101 height 12
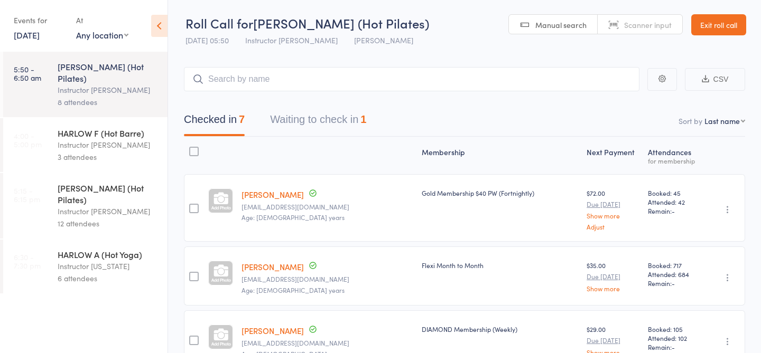
click at [297, 130] on button "Waiting to check in 1" at bounding box center [318, 122] width 96 height 28
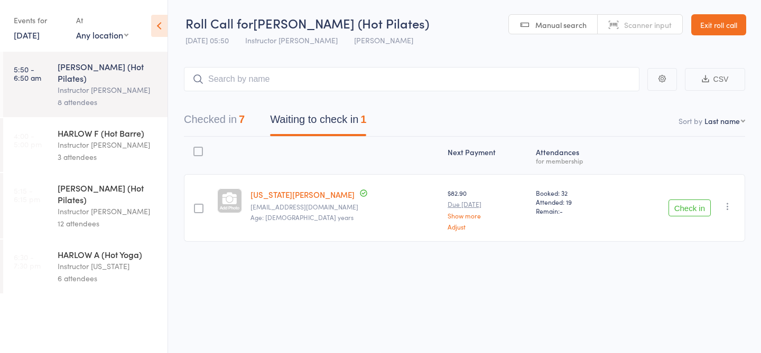
click at [306, 76] on input "search" at bounding box center [411, 79] width 455 height 24
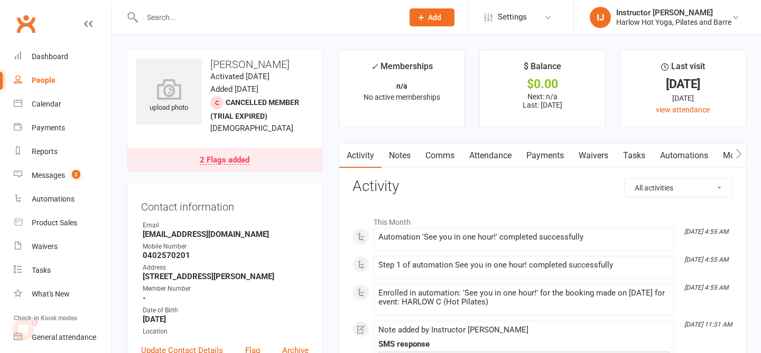
click at [397, 154] on link "Notes" at bounding box center [399, 156] width 36 height 24
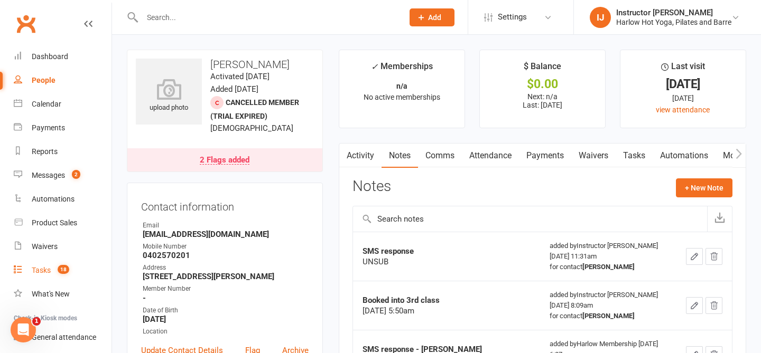
click at [39, 273] on div "Tasks" at bounding box center [41, 270] width 19 height 8
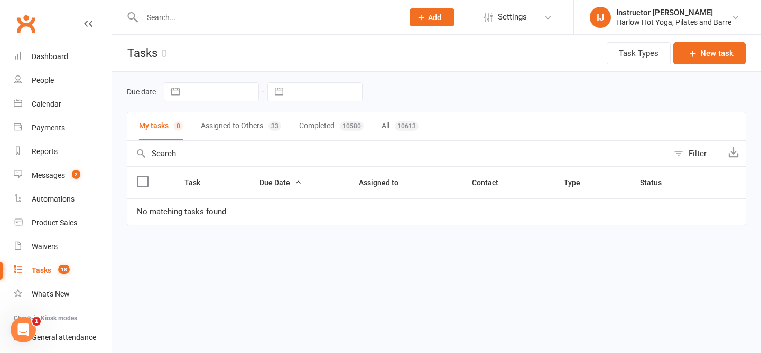
click at [230, 129] on button "Assigned to Others 33" at bounding box center [241, 127] width 80 height 28
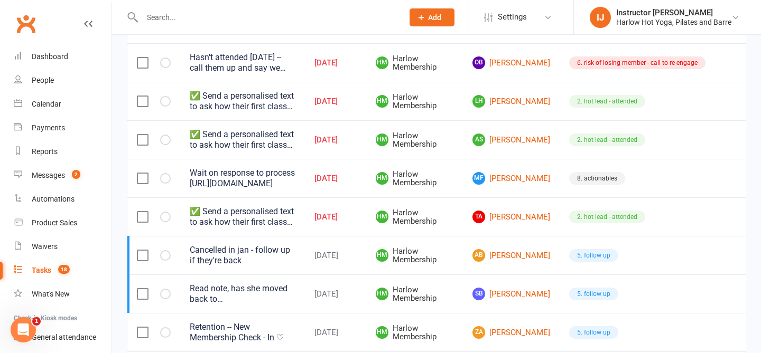
scroll to position [666, 0]
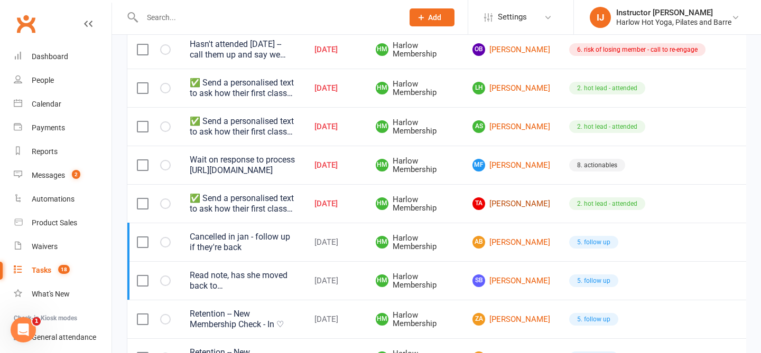
click at [489, 205] on link "TA Timitayo Ajetunmobi" at bounding box center [511, 204] width 78 height 13
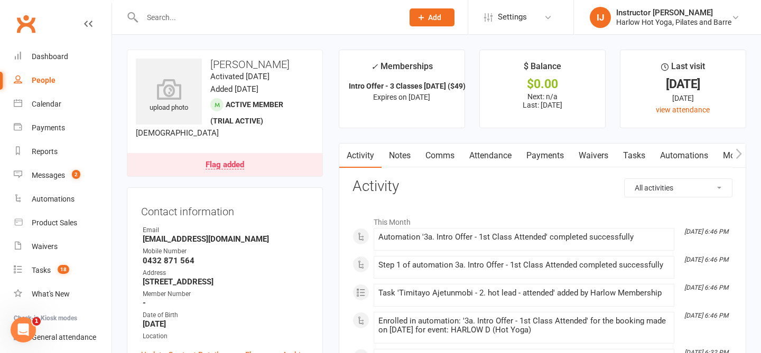
click at [404, 163] on link "Notes" at bounding box center [399, 156] width 36 height 24
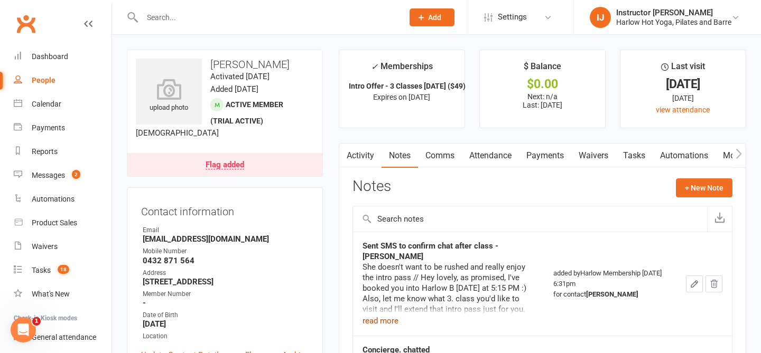
click at [386, 315] on button "read more" at bounding box center [380, 321] width 36 height 13
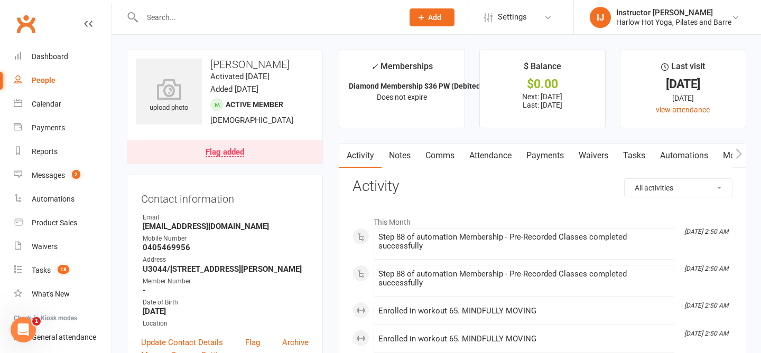
click at [409, 151] on link "Notes" at bounding box center [399, 156] width 36 height 24
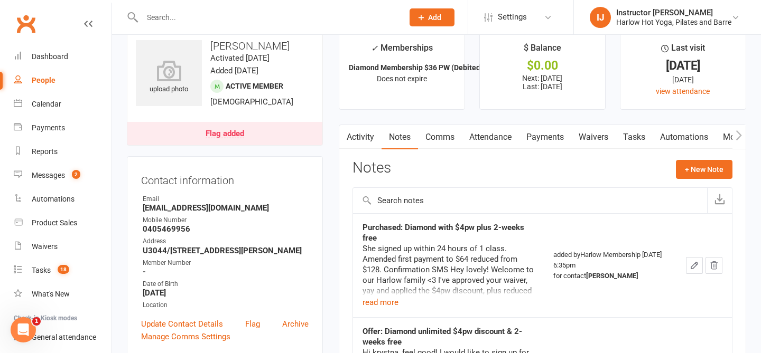
scroll to position [22, 0]
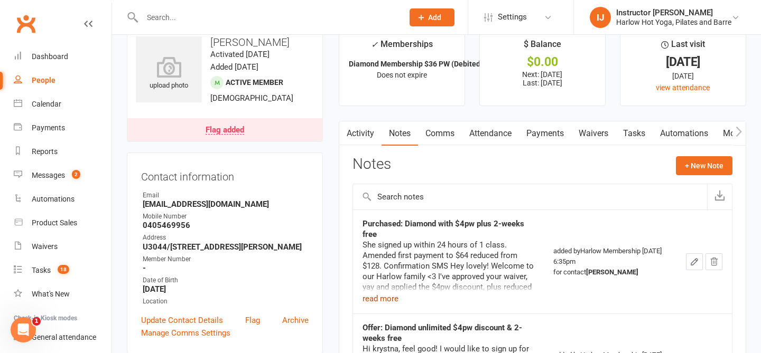
click at [387, 293] on button "read more" at bounding box center [380, 299] width 36 height 13
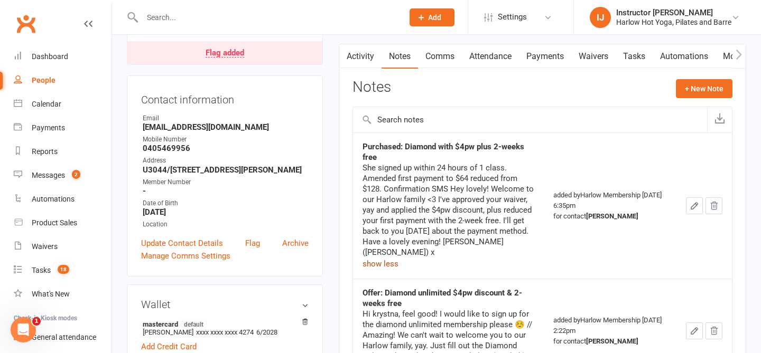
scroll to position [114, 0]
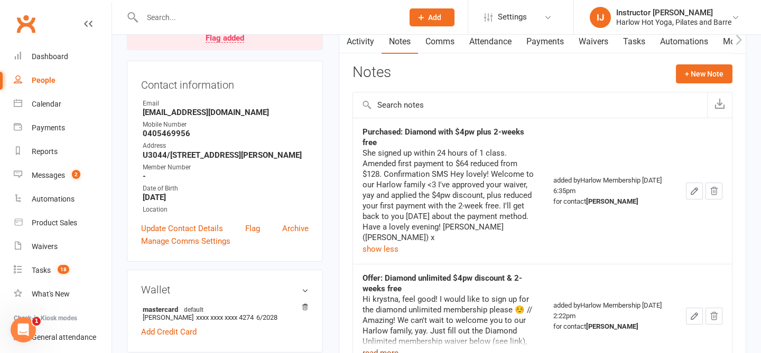
click at [386, 347] on button "read more" at bounding box center [380, 353] width 36 height 13
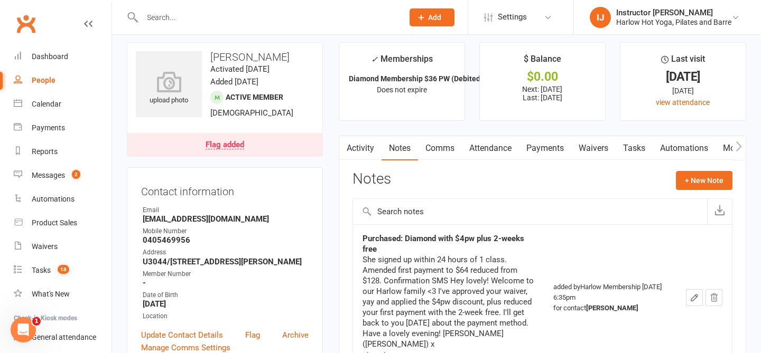
scroll to position [9, 0]
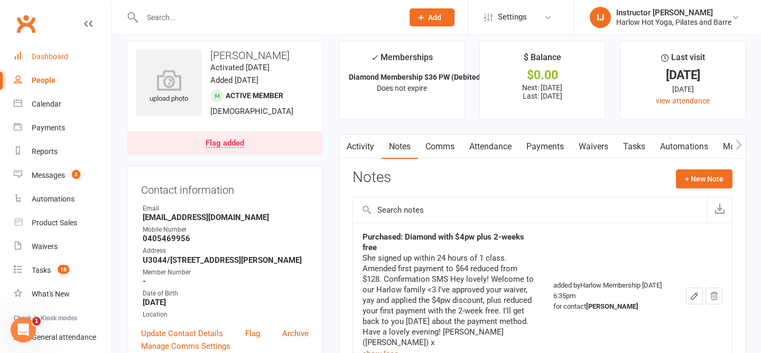
click at [54, 57] on div "Dashboard" at bounding box center [50, 56] width 36 height 8
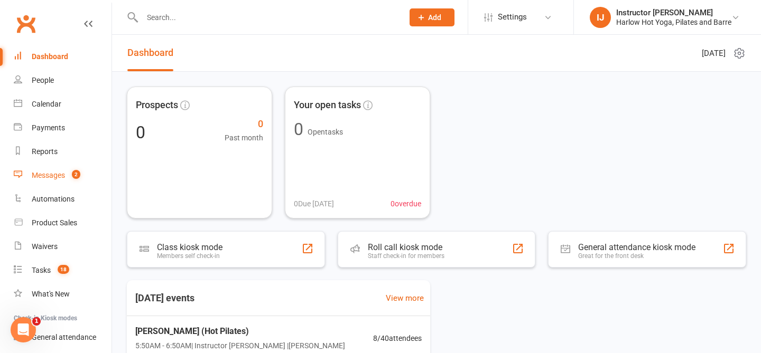
click at [68, 180] on link "Messages 2" at bounding box center [63, 176] width 98 height 24
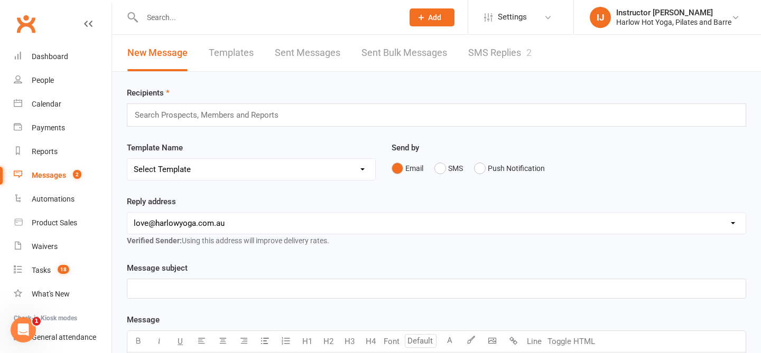
click at [506, 42] on link "SMS Replies 2" at bounding box center [499, 53] width 63 height 36
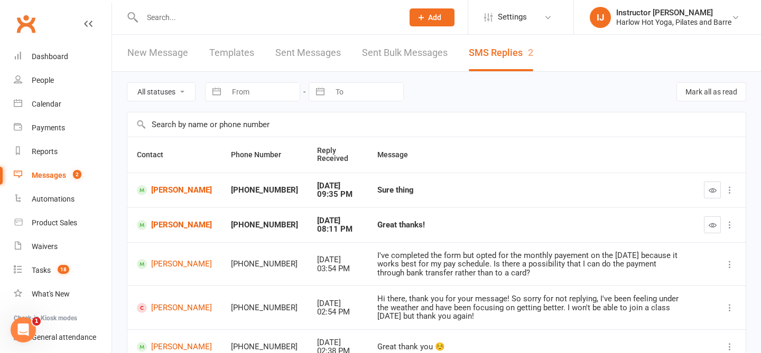
drag, startPoint x: 464, startPoint y: 279, endPoint x: 353, endPoint y: 245, distance: 116.6
click at [368, 245] on td "I've completed the form but opted for the monthly payement on the 22nd August b…" at bounding box center [531, 264] width 326 height 44
click at [377, 269] on div "I've completed the form but opted for the monthly payement on the 22nd August b…" at bounding box center [530, 264] width 307 height 26
click at [44, 268] on div "Tasks" at bounding box center [41, 270] width 19 height 8
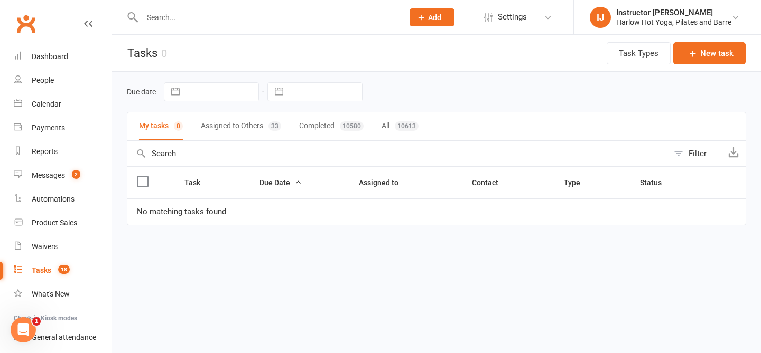
click at [219, 130] on button "Assigned to Others 33" at bounding box center [241, 127] width 80 height 28
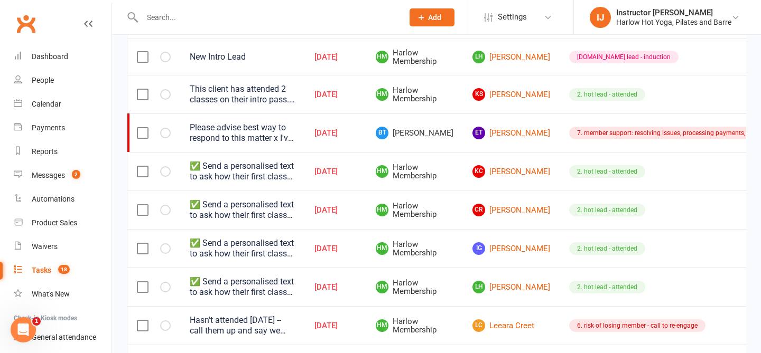
scroll to position [356, 0]
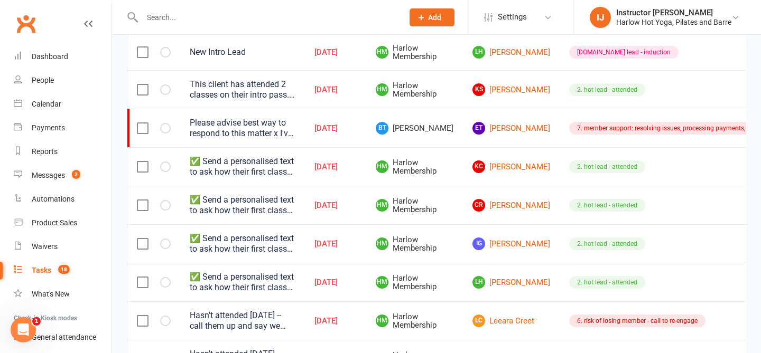
click at [271, 132] on div "Please advise best way to respond to this matter x I've completed the form but …" at bounding box center [243, 128] width 106 height 21
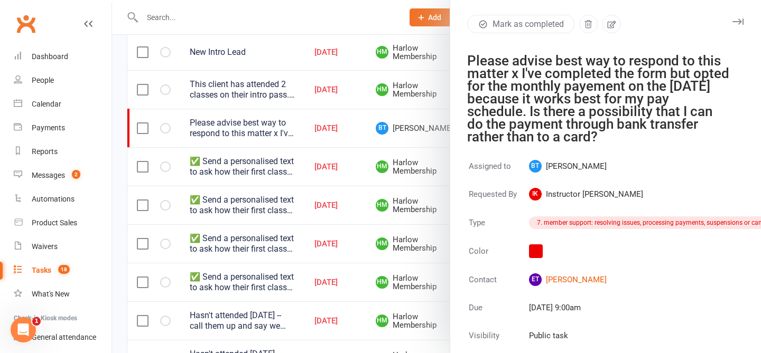
click at [742, 24] on icon "button" at bounding box center [737, 21] width 11 height 6
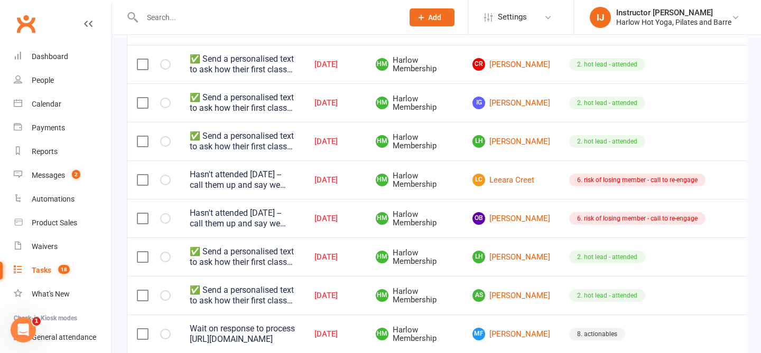
click at [519, 221] on td "OB Olivia Brandle" at bounding box center [511, 218] width 97 height 39
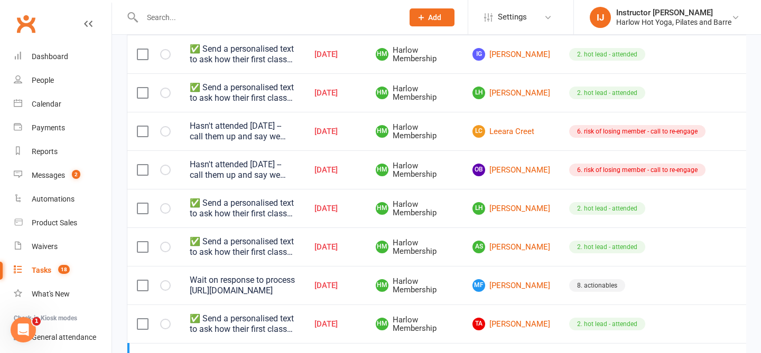
scroll to position [548, 0]
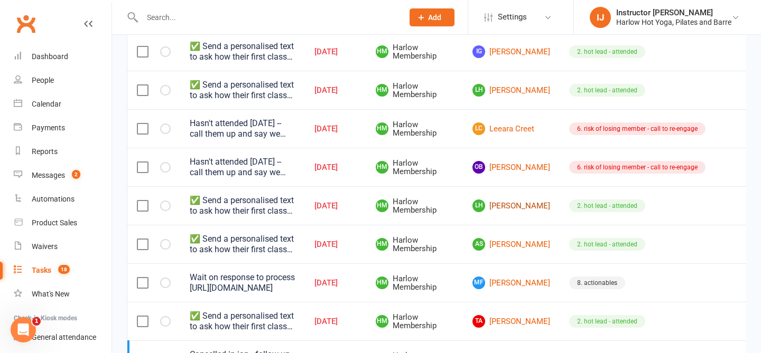
click at [488, 208] on link "LH Lisa Haimes" at bounding box center [511, 206] width 78 height 13
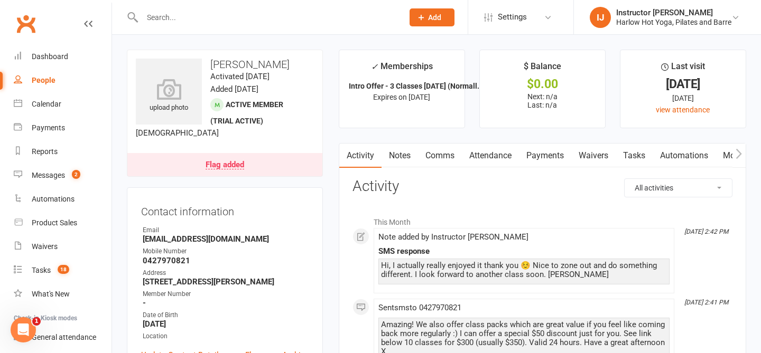
click at [406, 161] on link "Notes" at bounding box center [399, 156] width 36 height 24
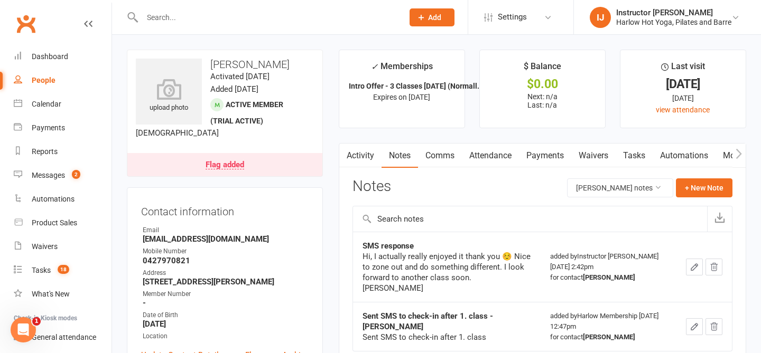
click at [355, 153] on link "Activity" at bounding box center [360, 156] width 42 height 24
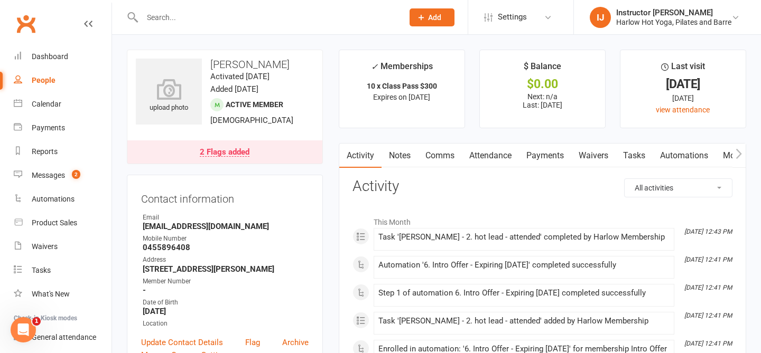
click at [402, 162] on link "Notes" at bounding box center [399, 156] width 36 height 24
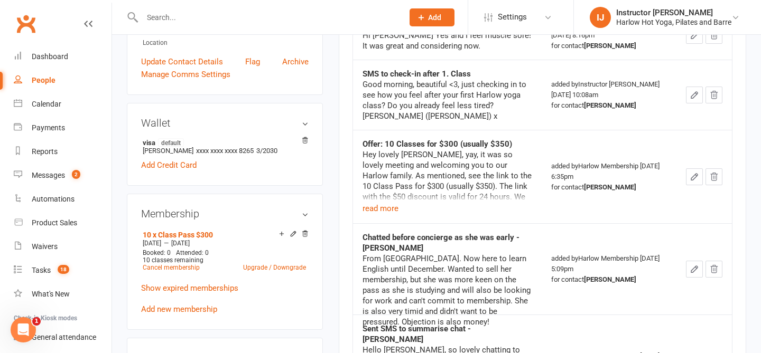
scroll to position [284, 0]
